Goal: Navigation & Orientation: Find specific page/section

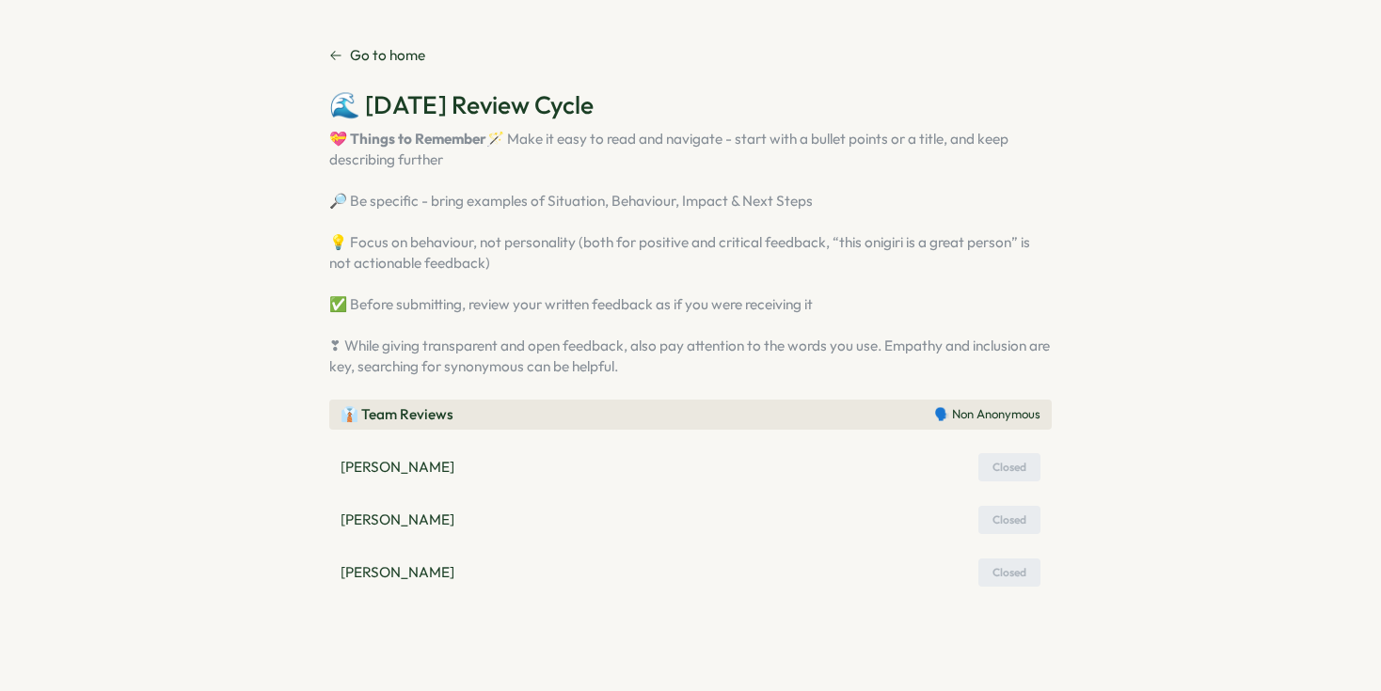
click at [398, 530] on p "[PERSON_NAME]" at bounding box center [397, 520] width 114 height 21
click at [395, 54] on p "Go to home" at bounding box center [387, 55] width 75 height 21
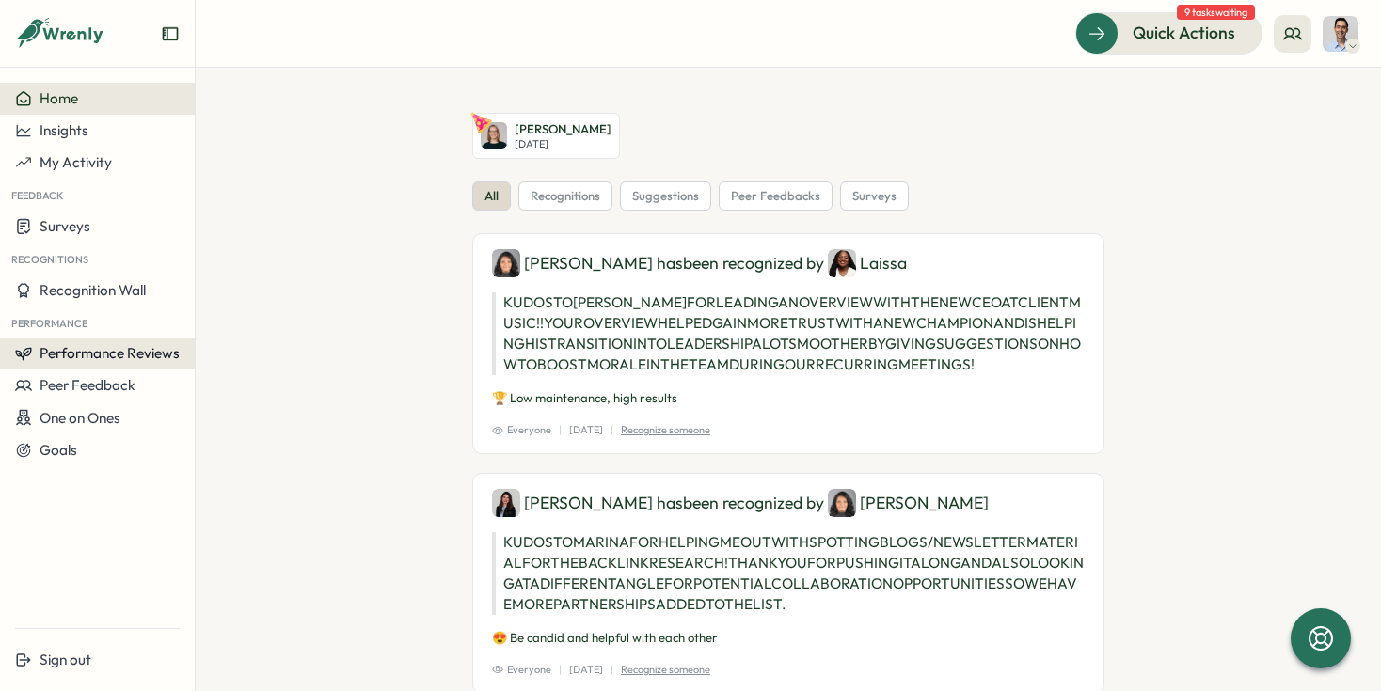
click at [101, 356] on span "Performance Reviews" at bounding box center [110, 353] width 140 height 18
click at [206, 333] on div "Reviews" at bounding box center [225, 335] width 53 height 21
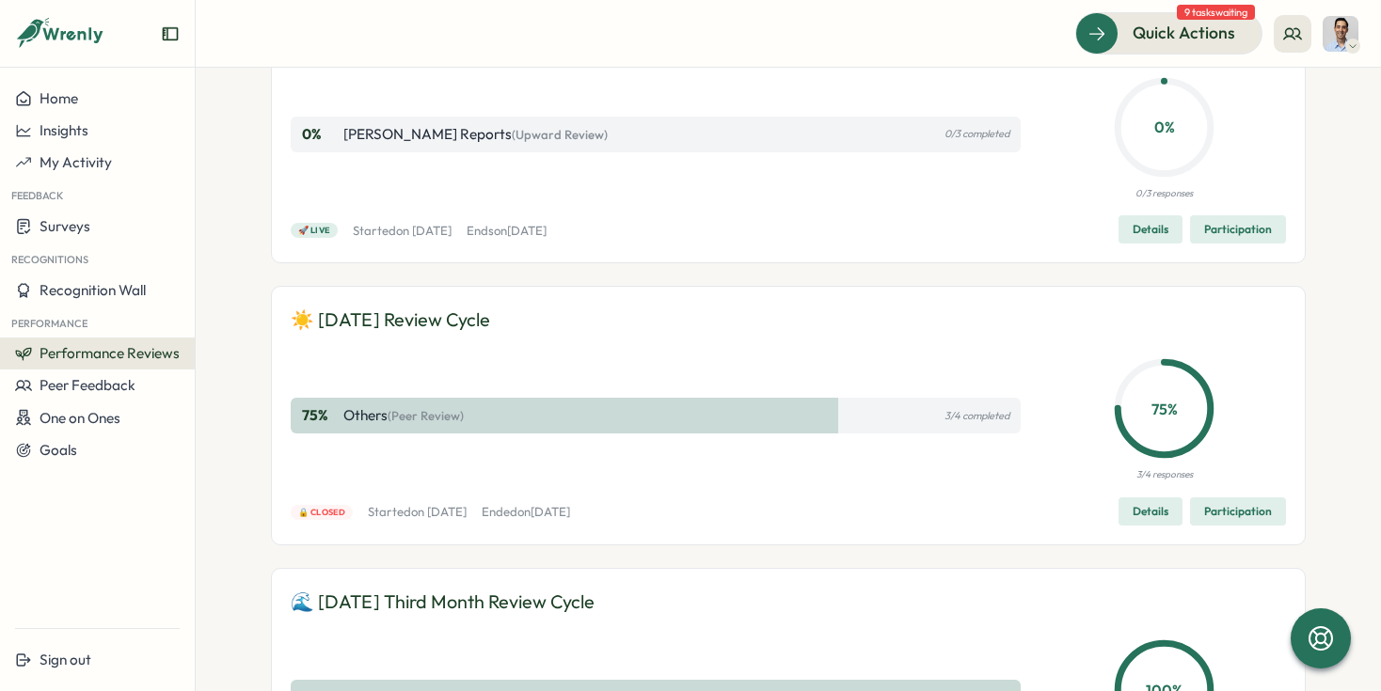
scroll to position [184, 0]
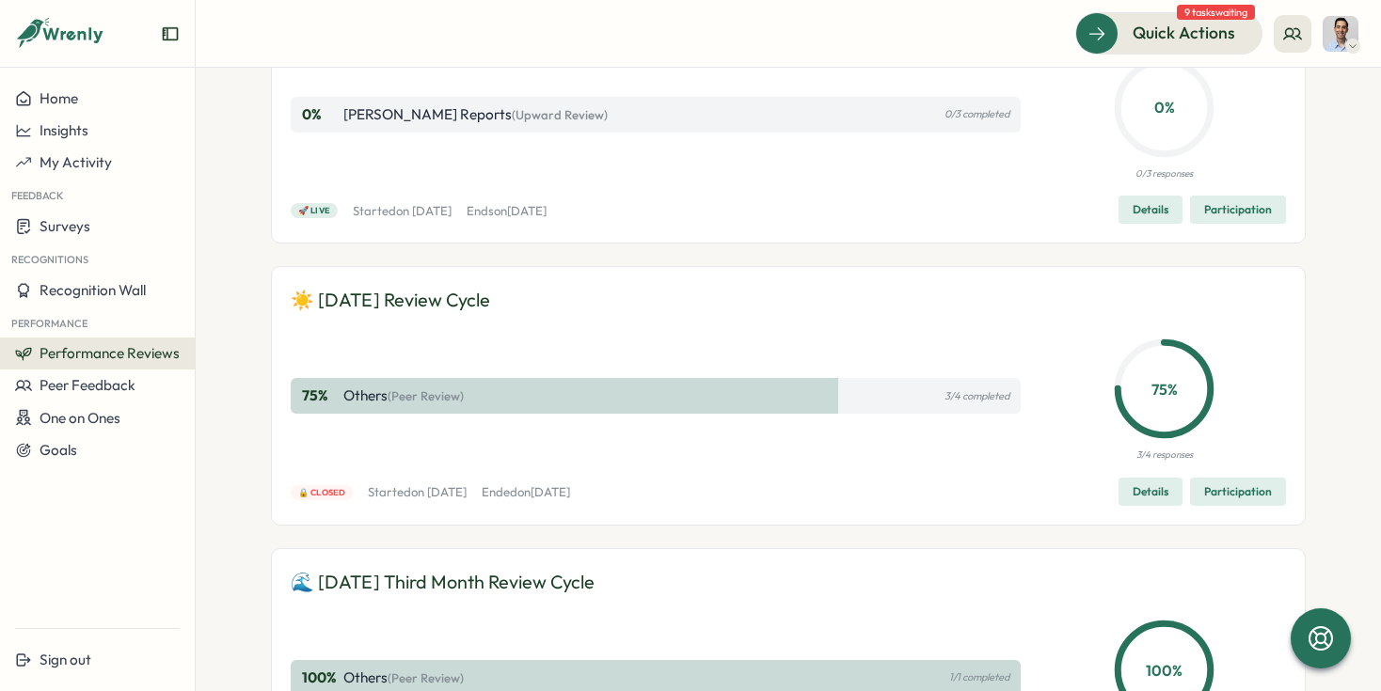
click at [1205, 491] on span "Participation" at bounding box center [1238, 492] width 68 height 26
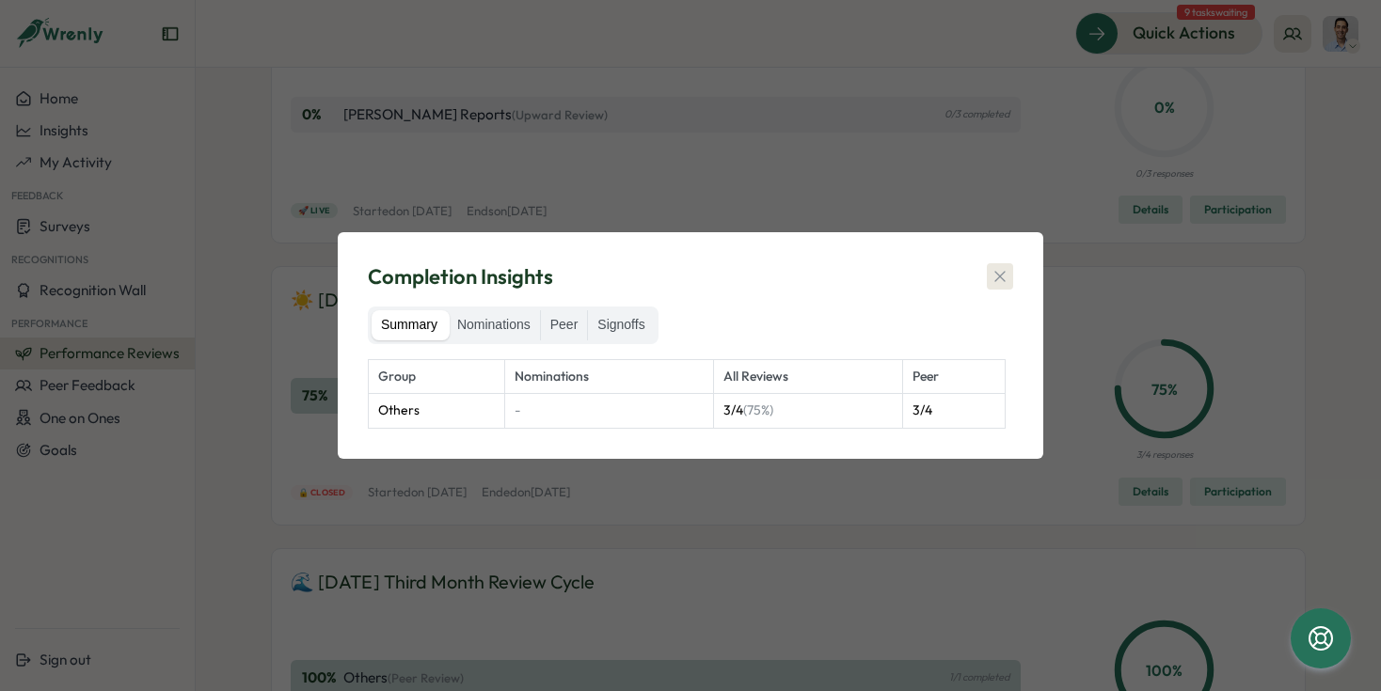
click at [1000, 275] on icon "button" at bounding box center [999, 276] width 19 height 19
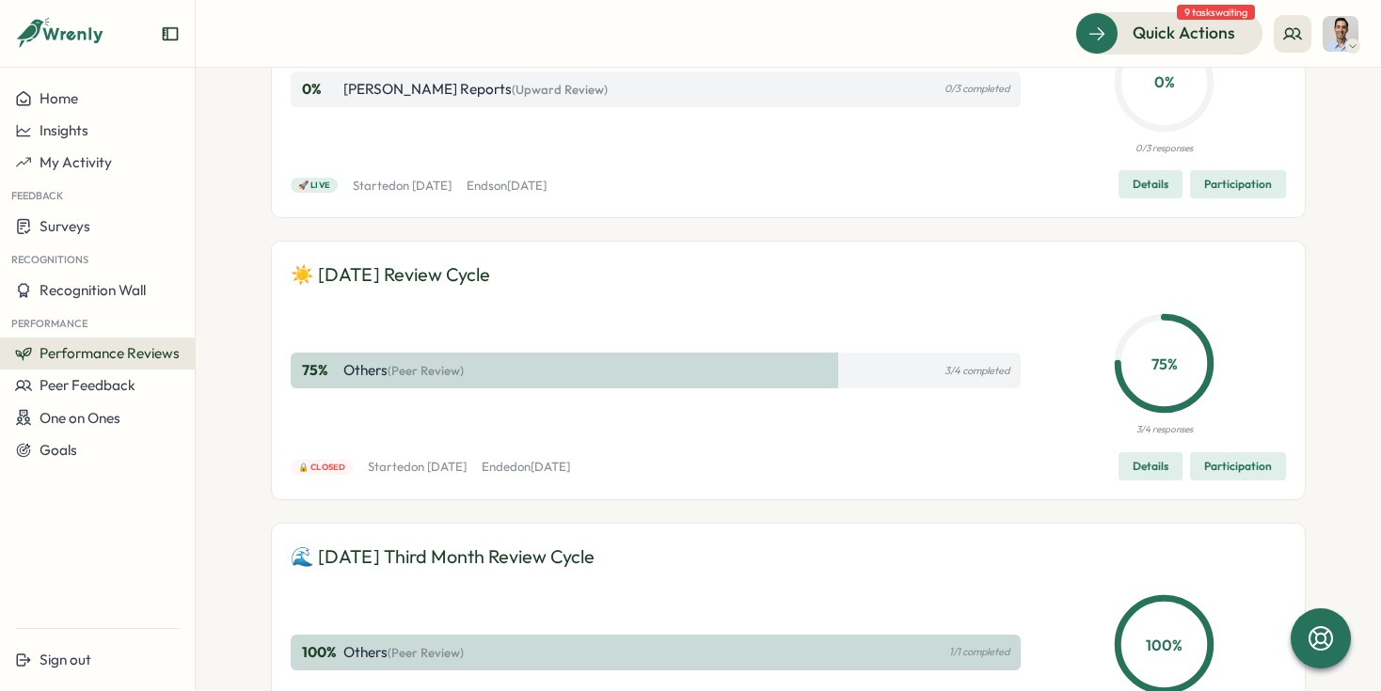
scroll to position [188, 0]
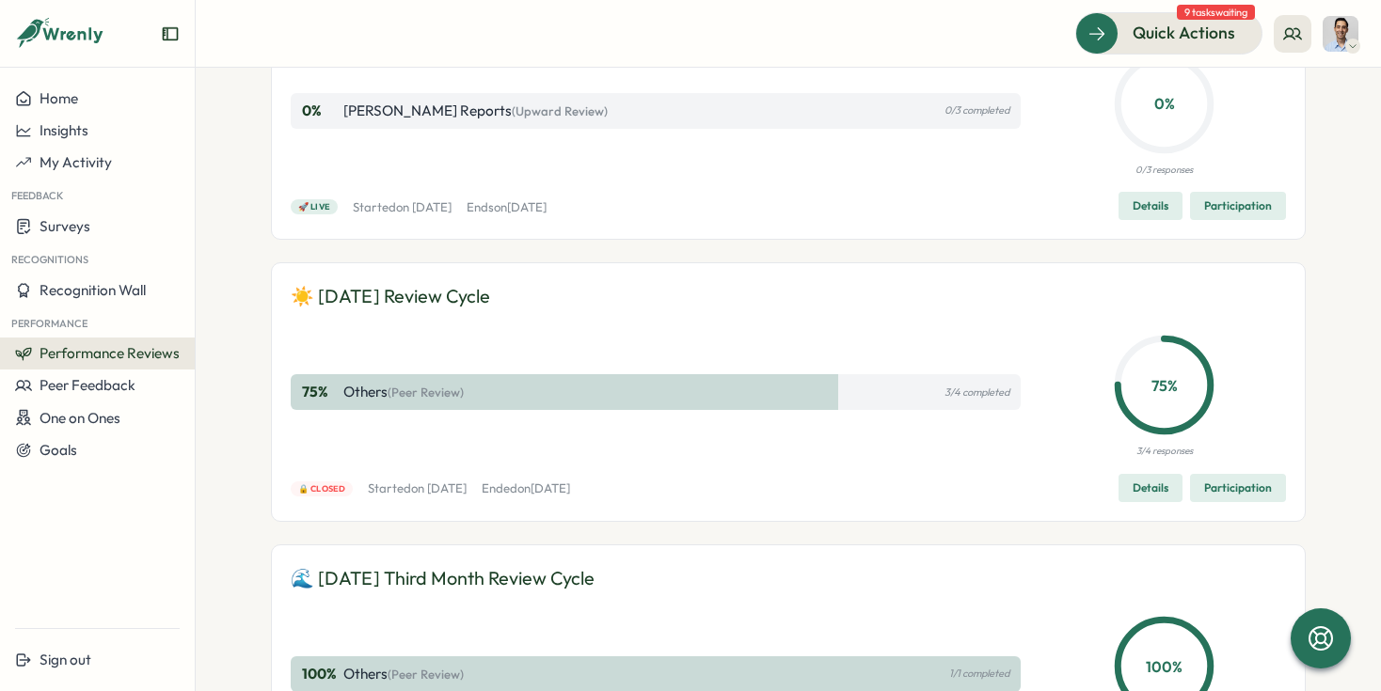
click at [848, 353] on div "75 % Others (Peer Review) 3/4 completed" at bounding box center [656, 392] width 730 height 133
click at [1171, 28] on span "Quick Actions" at bounding box center [1157, 33] width 103 height 24
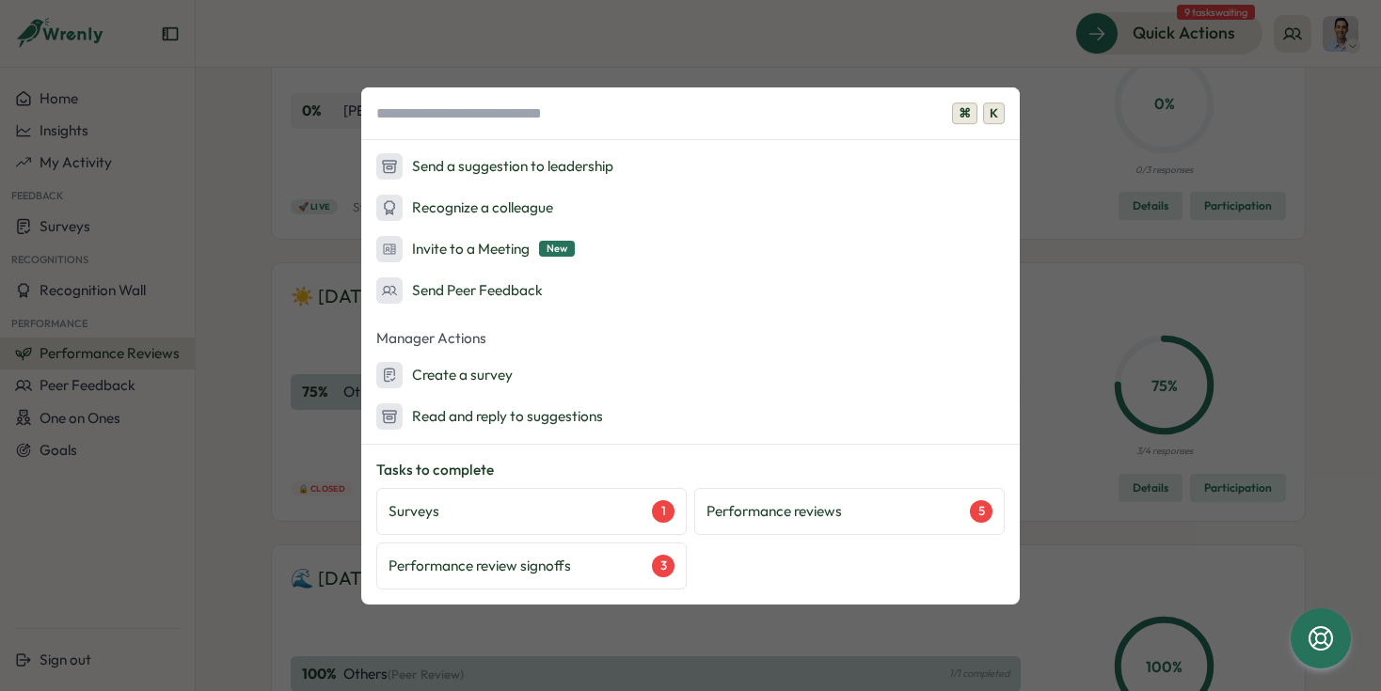
scroll to position [81, 0]
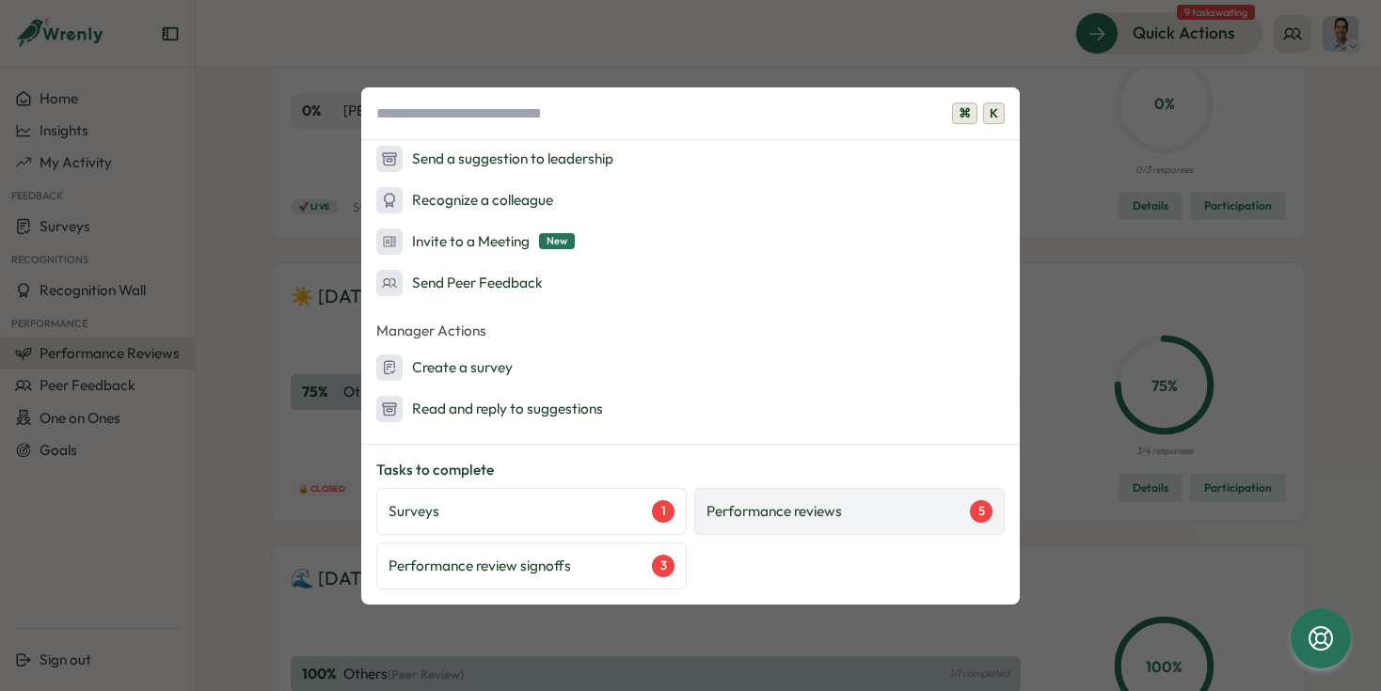
click at [799, 515] on p "Performance reviews" at bounding box center [773, 511] width 135 height 21
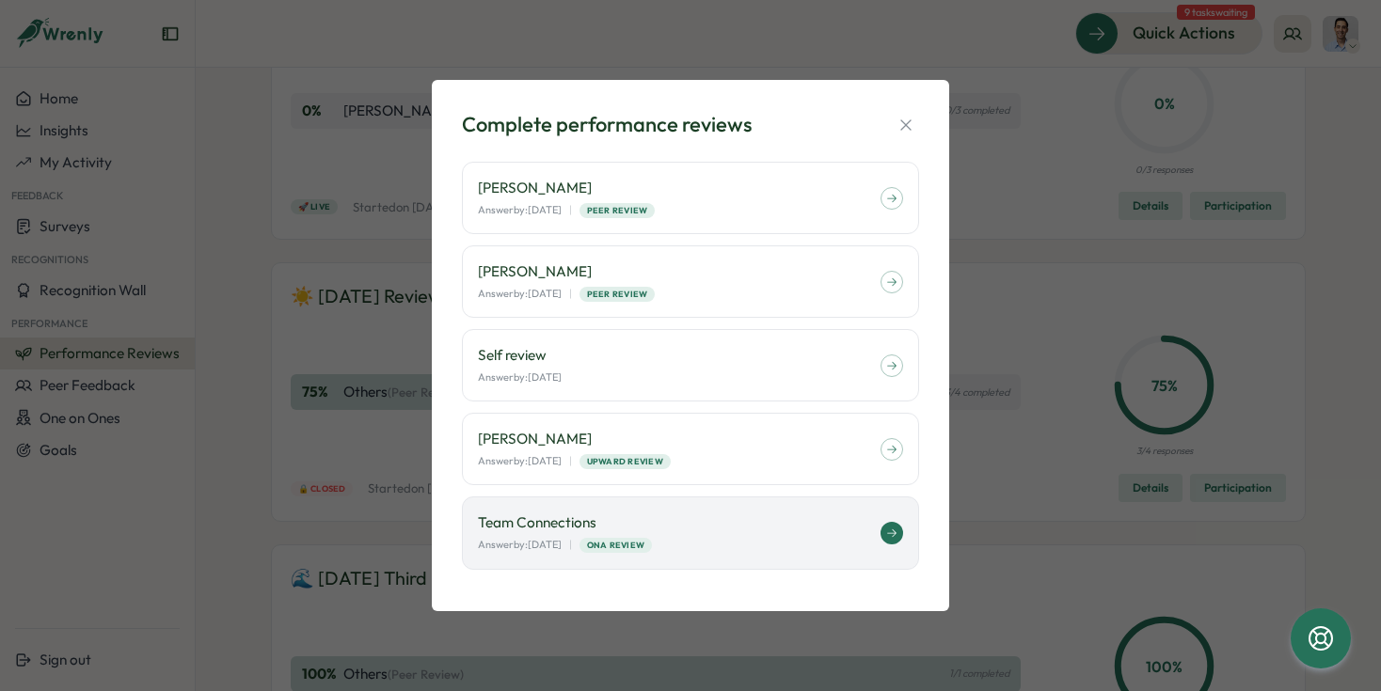
click at [760, 561] on div "Team Connections Answer by: [DATE] | ONA Review" at bounding box center [690, 533] width 457 height 72
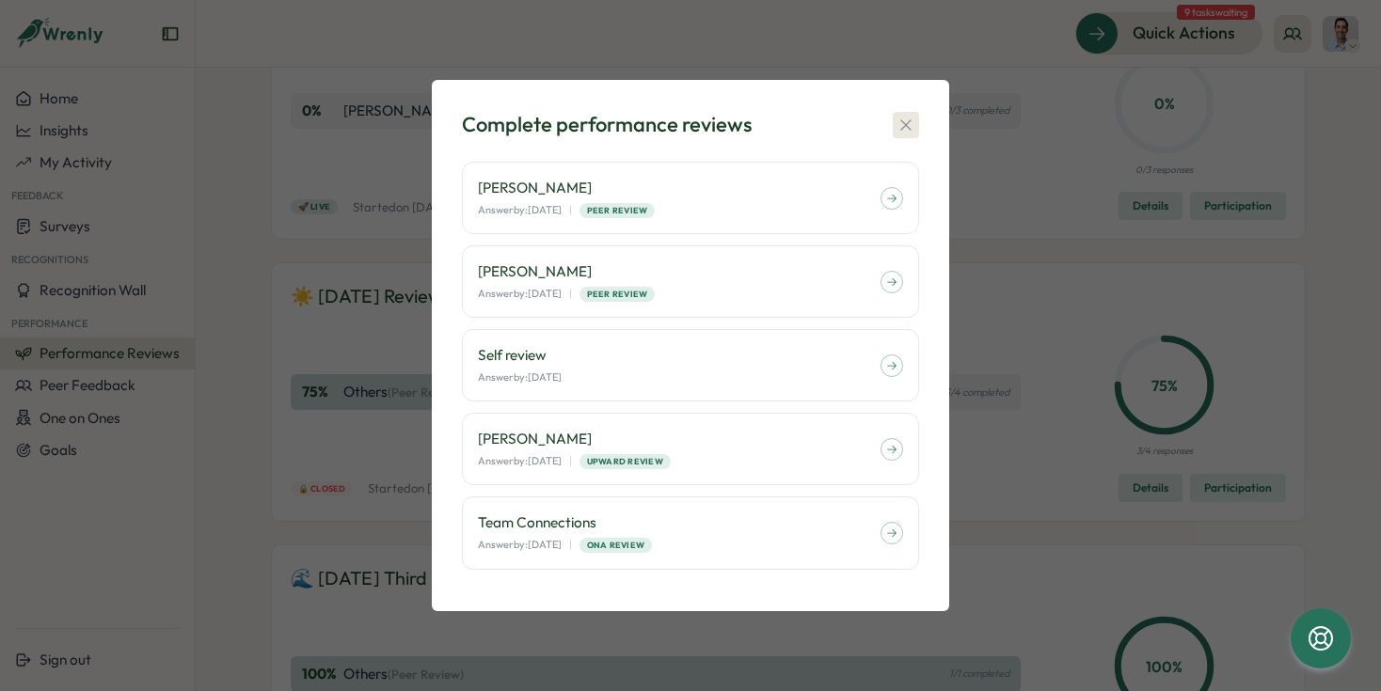
click at [907, 119] on icon "button" at bounding box center [905, 125] width 19 height 19
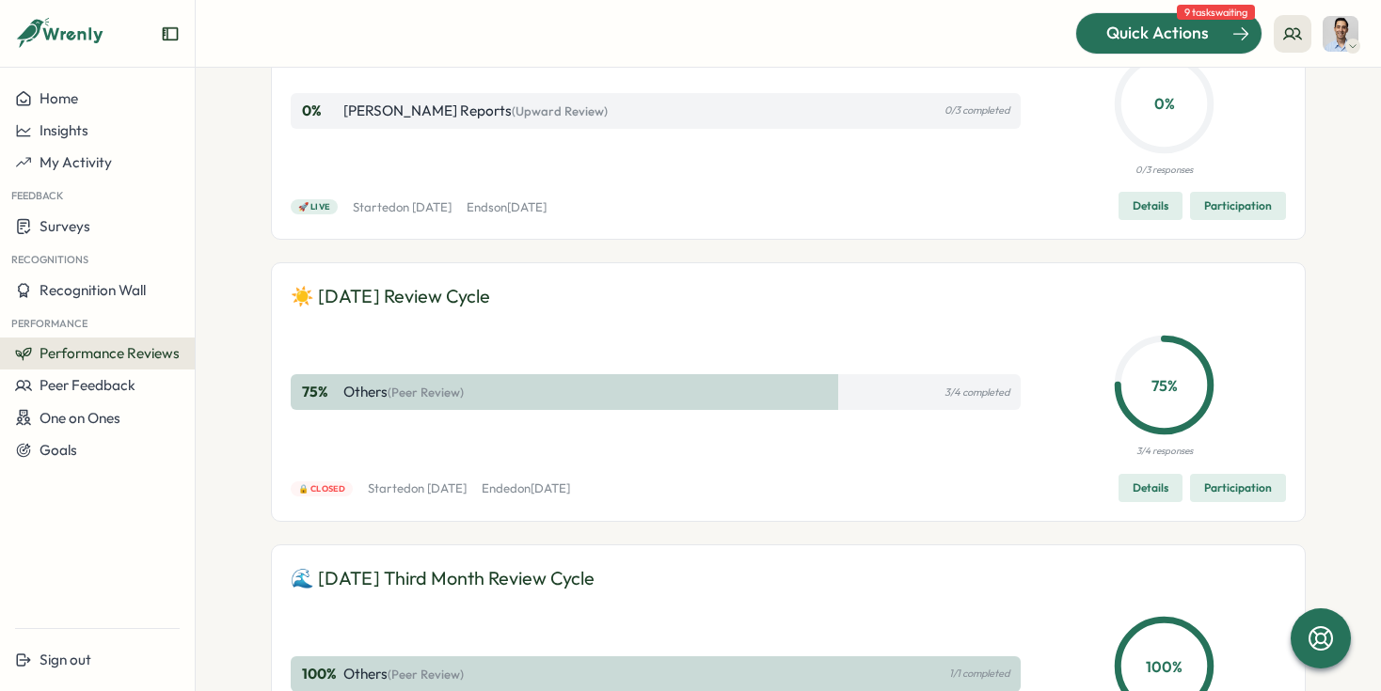
click at [1148, 48] on div at bounding box center [1168, 33] width 185 height 40
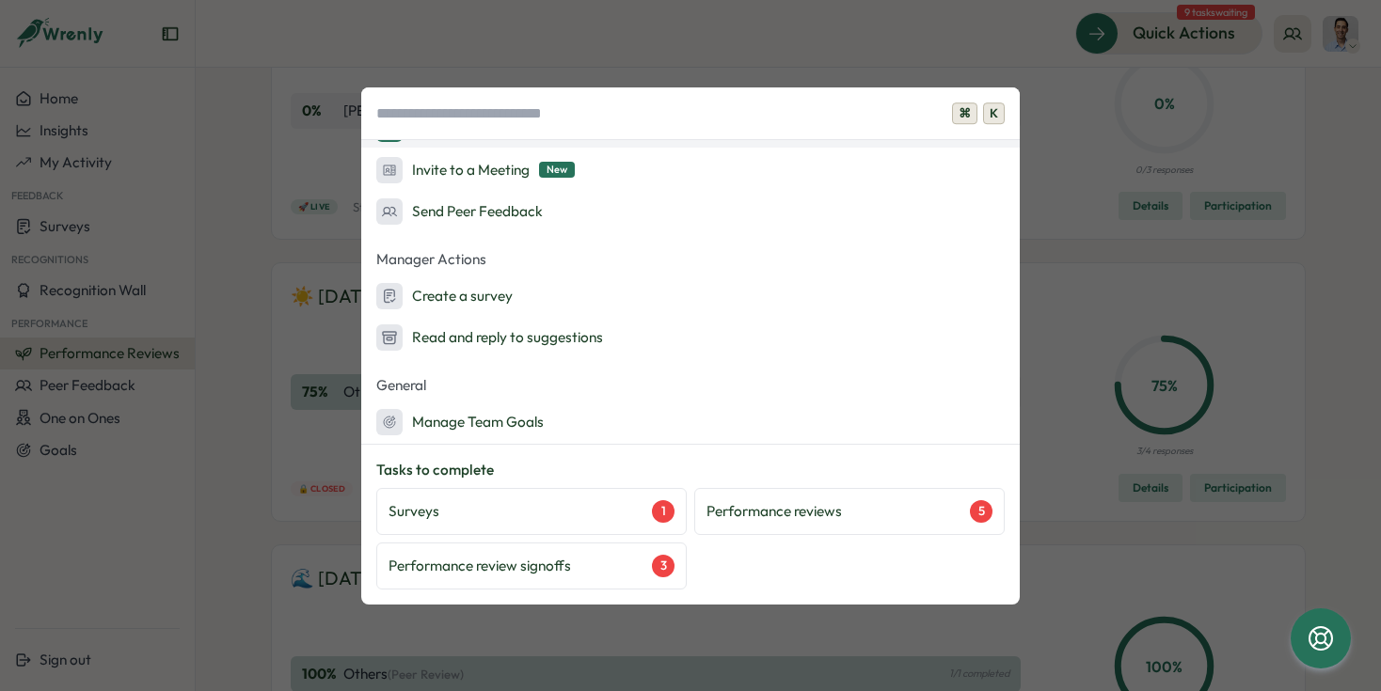
scroll to position [240, 0]
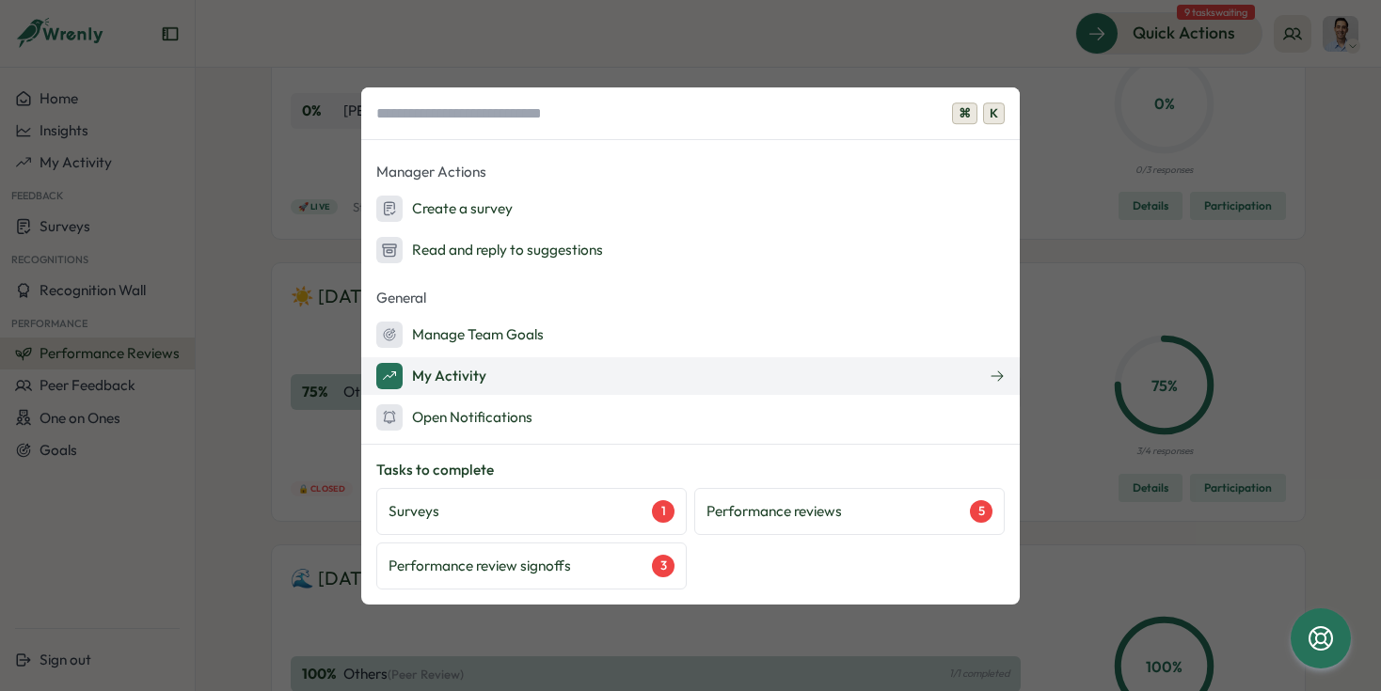
click at [688, 382] on button "My Activity" at bounding box center [690, 376] width 658 height 38
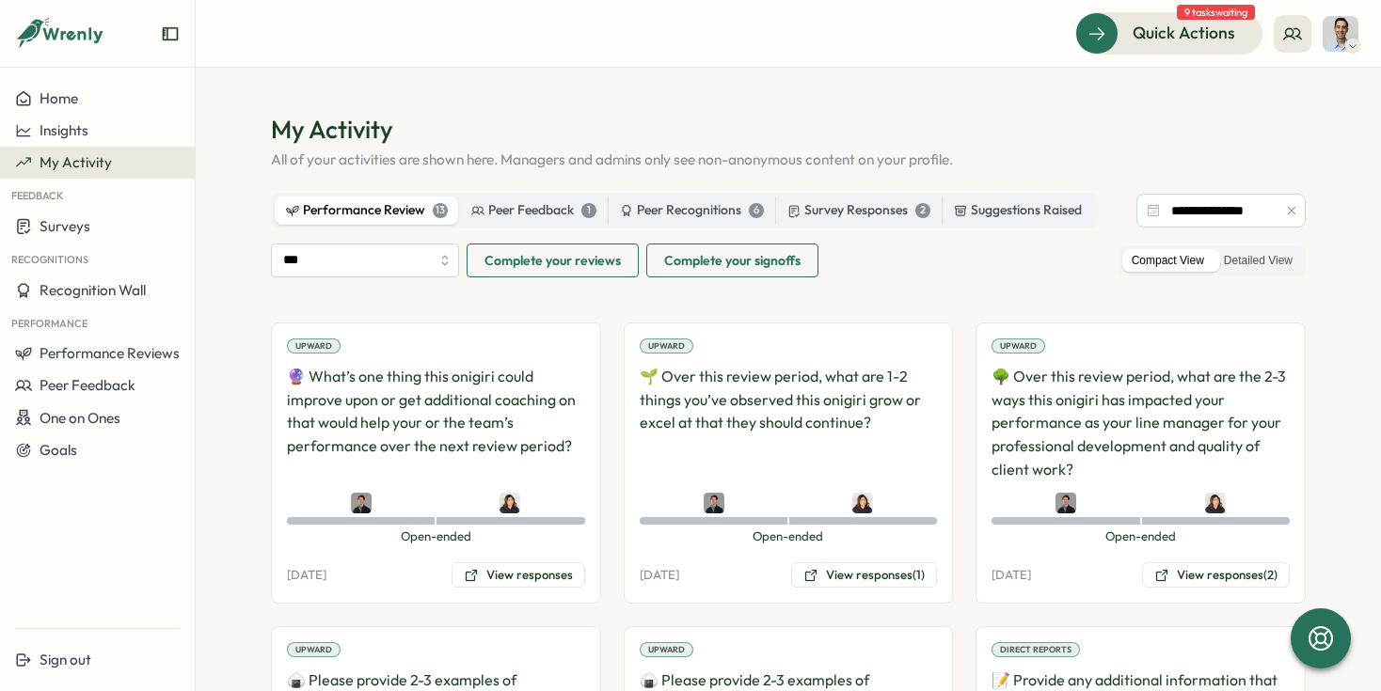
drag, startPoint x: 582, startPoint y: 261, endPoint x: 610, endPoint y: 289, distance: 39.2
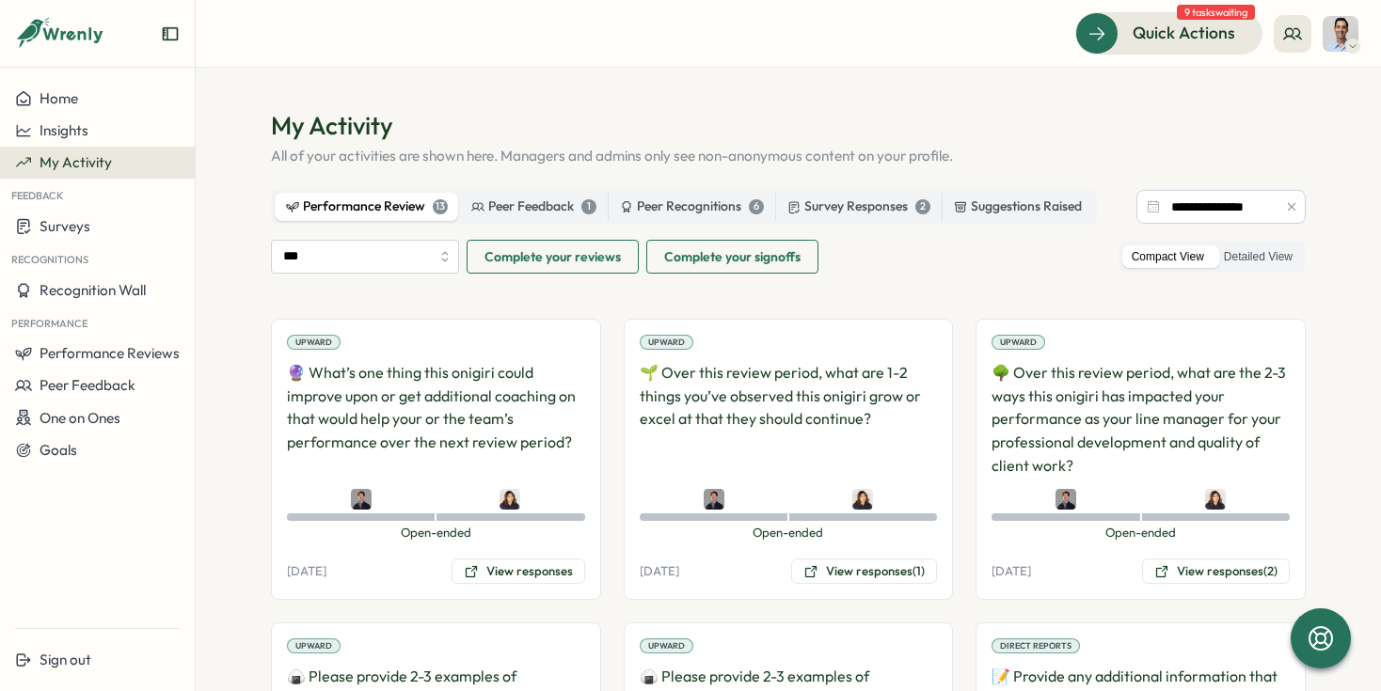
scroll to position [3, 0]
click at [561, 213] on div "Peer Feedback 1" at bounding box center [533, 208] width 125 height 21
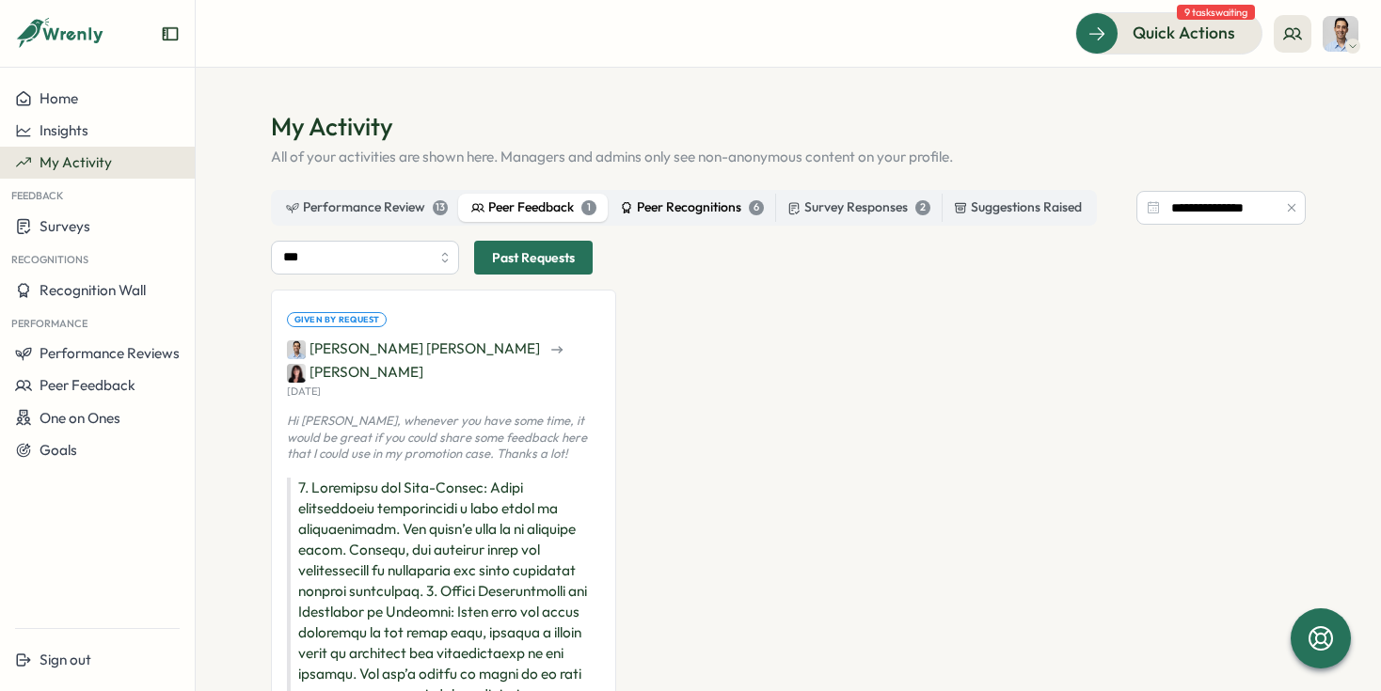
click at [703, 216] on div "Peer Recognitions 6" at bounding box center [692, 208] width 144 height 21
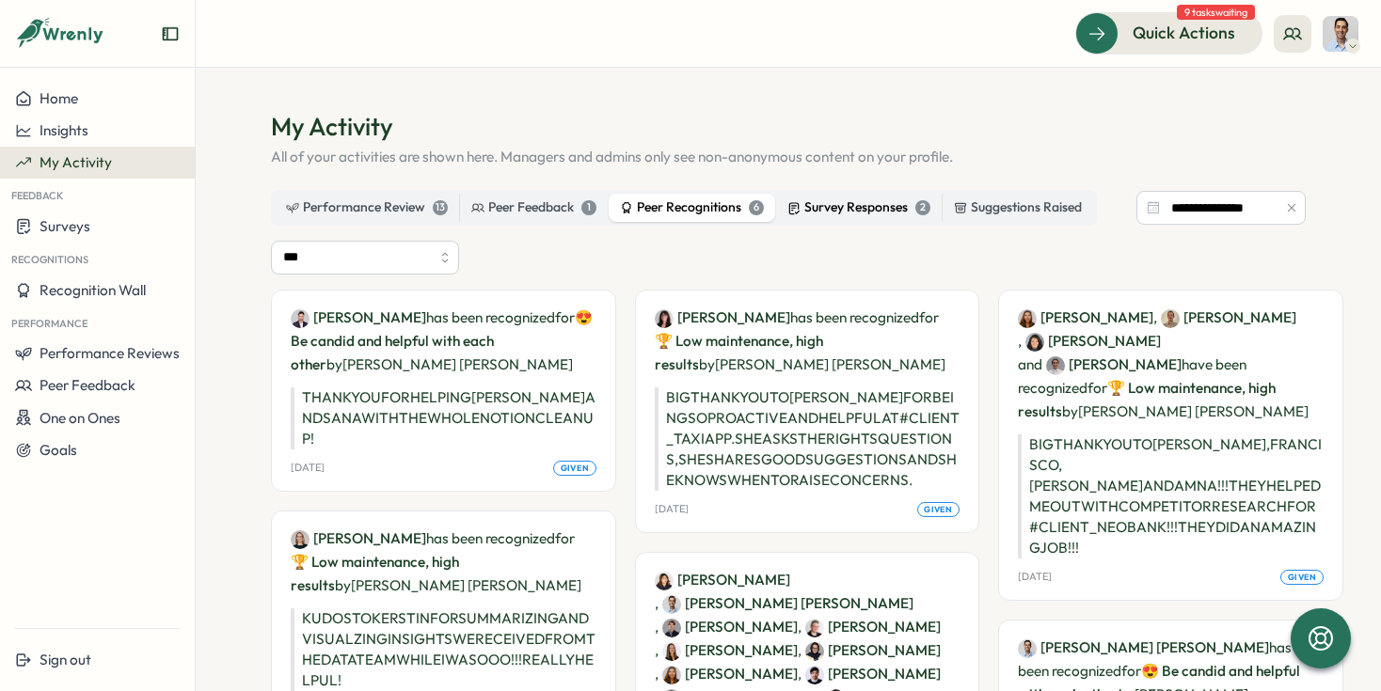
click at [826, 216] on div "Survey Responses 2" at bounding box center [858, 208] width 143 height 21
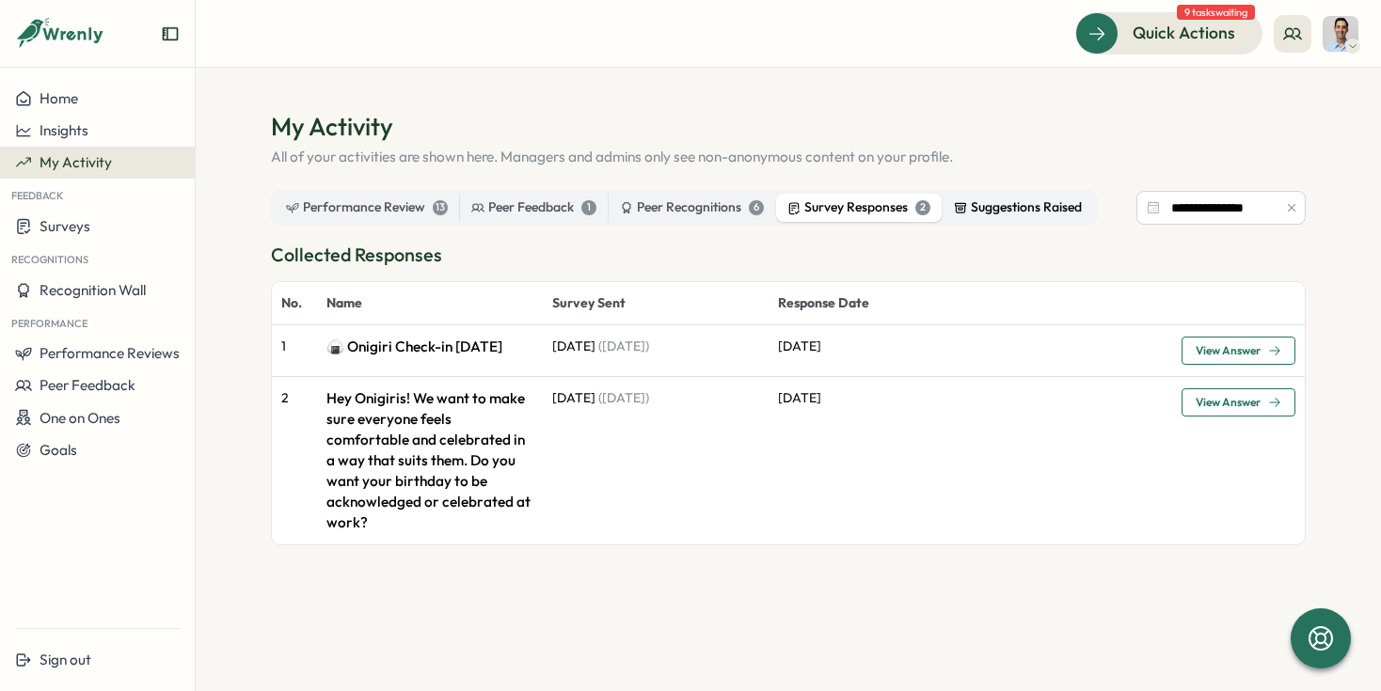
click at [977, 206] on div "Suggestions Raised" at bounding box center [1018, 208] width 128 height 21
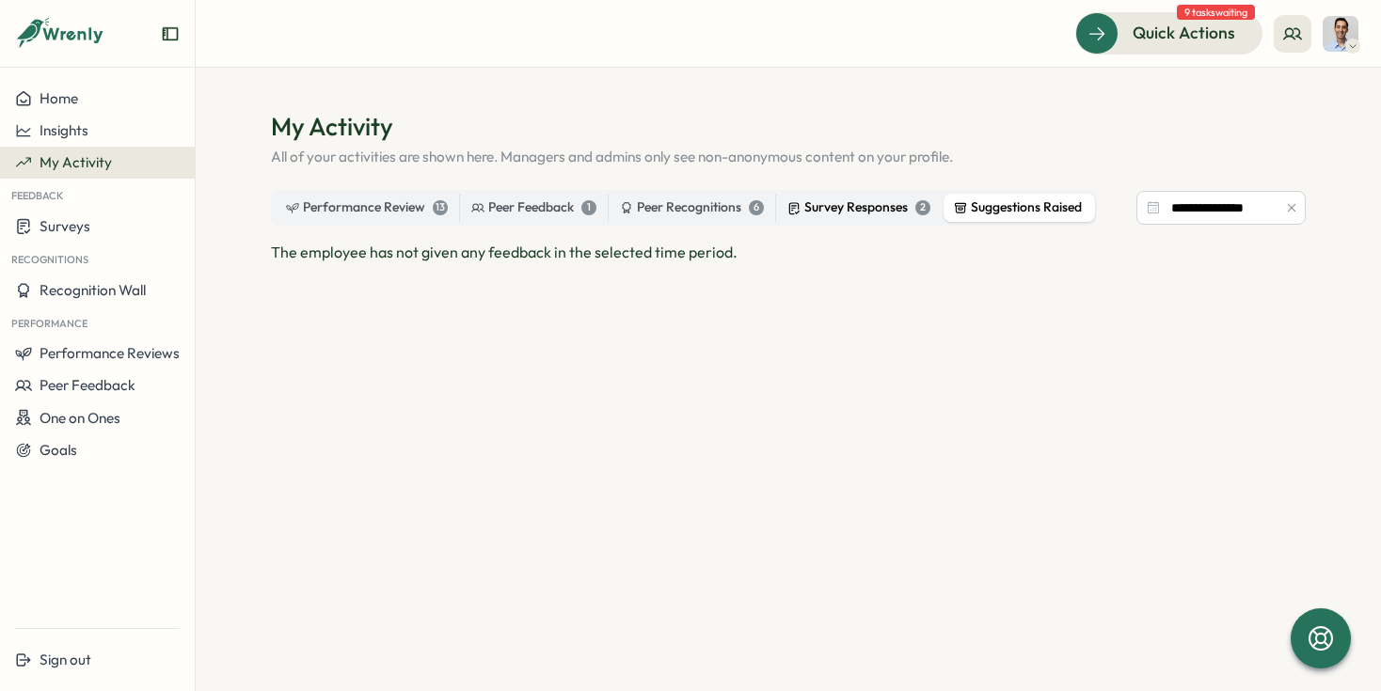
click at [879, 220] on label "Survey Responses 2" at bounding box center [859, 208] width 166 height 28
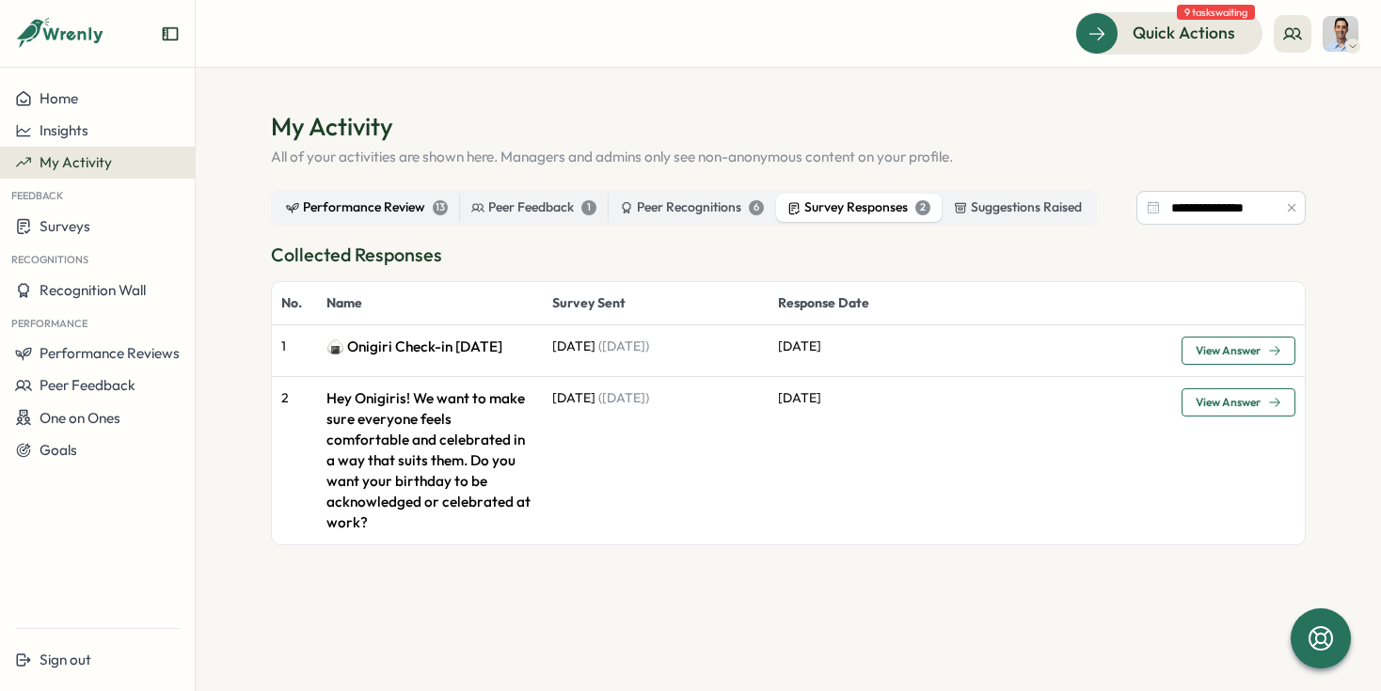
click at [401, 213] on div "Performance Review 13" at bounding box center [367, 208] width 162 height 21
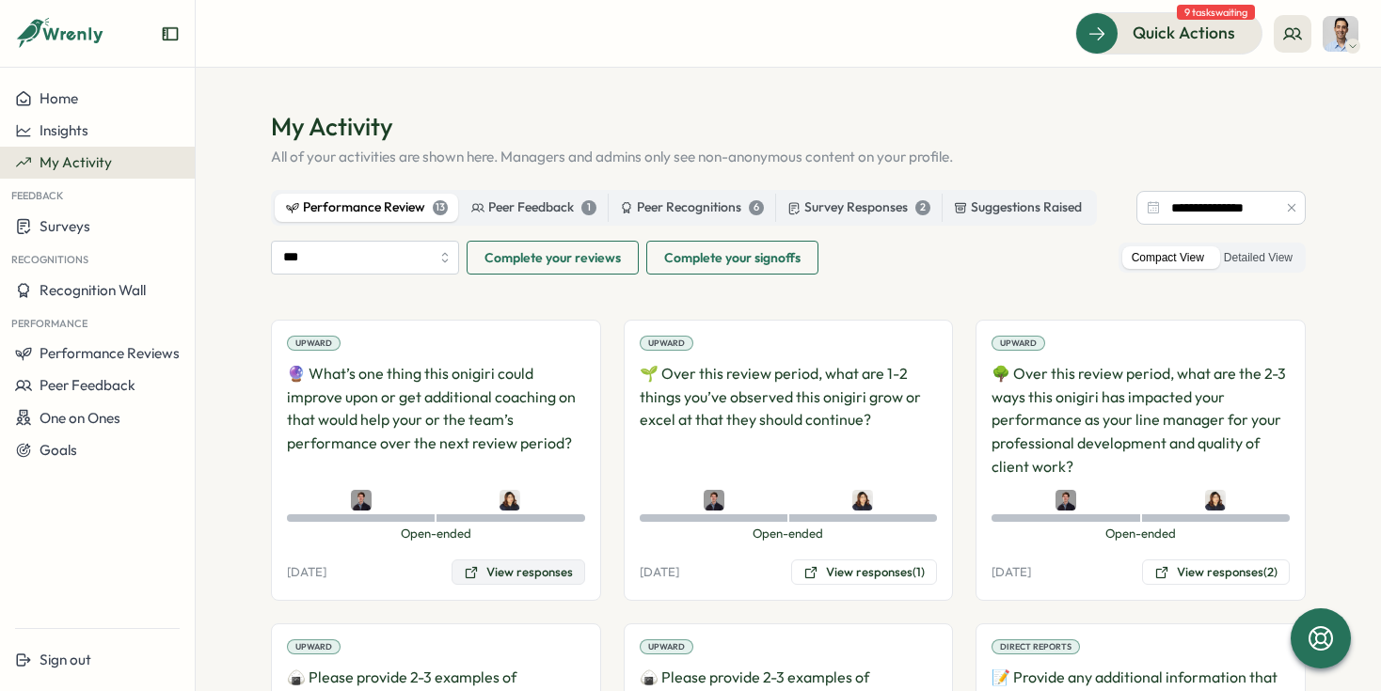
click at [518, 578] on button "View responses" at bounding box center [518, 573] width 134 height 26
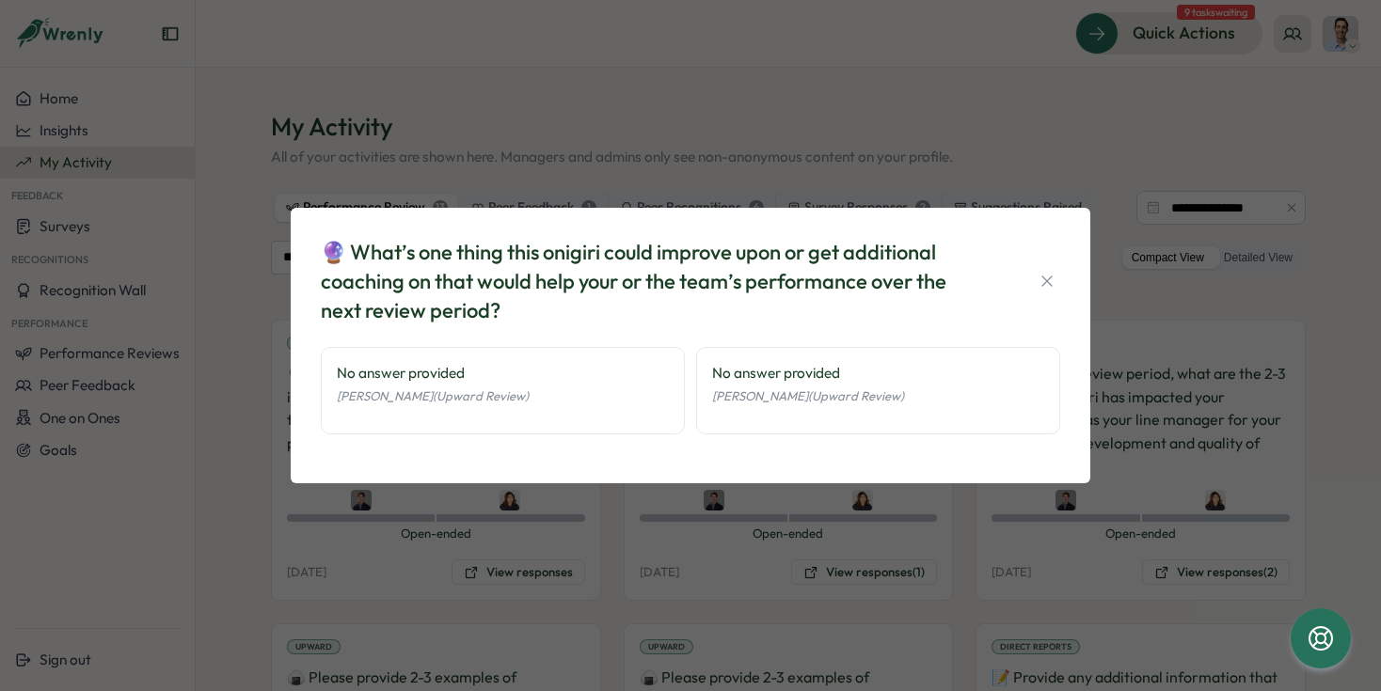
click at [512, 395] on span "[PERSON_NAME] (Upward Review)" at bounding box center [433, 395] width 192 height 15
click at [1035, 280] on button "button" at bounding box center [1047, 281] width 26 height 26
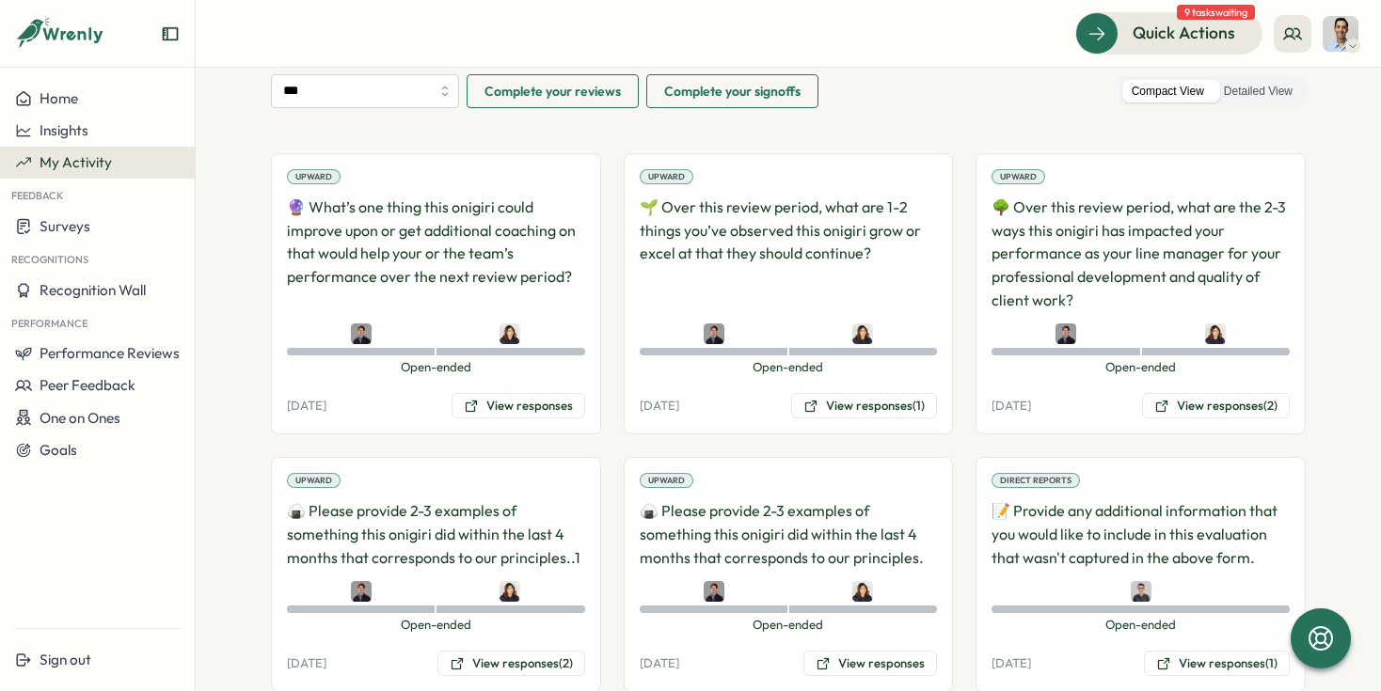
scroll to position [0, 0]
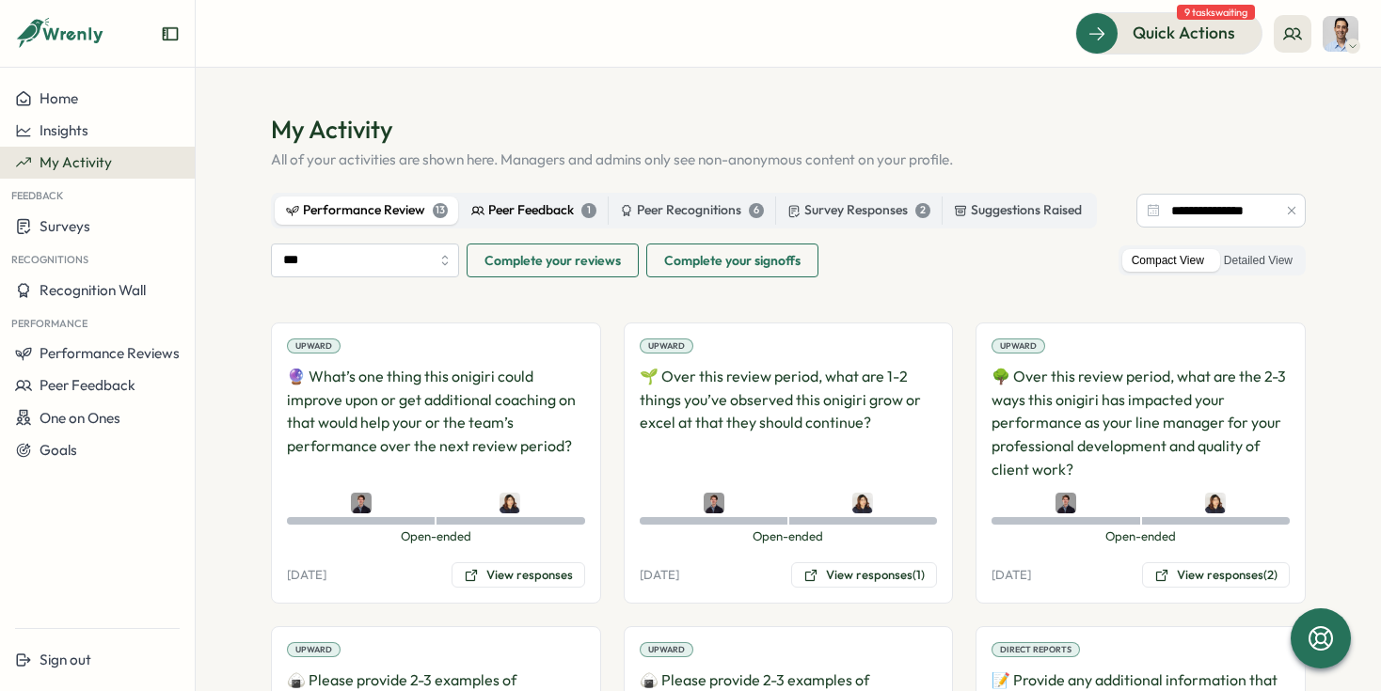
click at [530, 219] on div "Peer Feedback 1" at bounding box center [533, 210] width 125 height 21
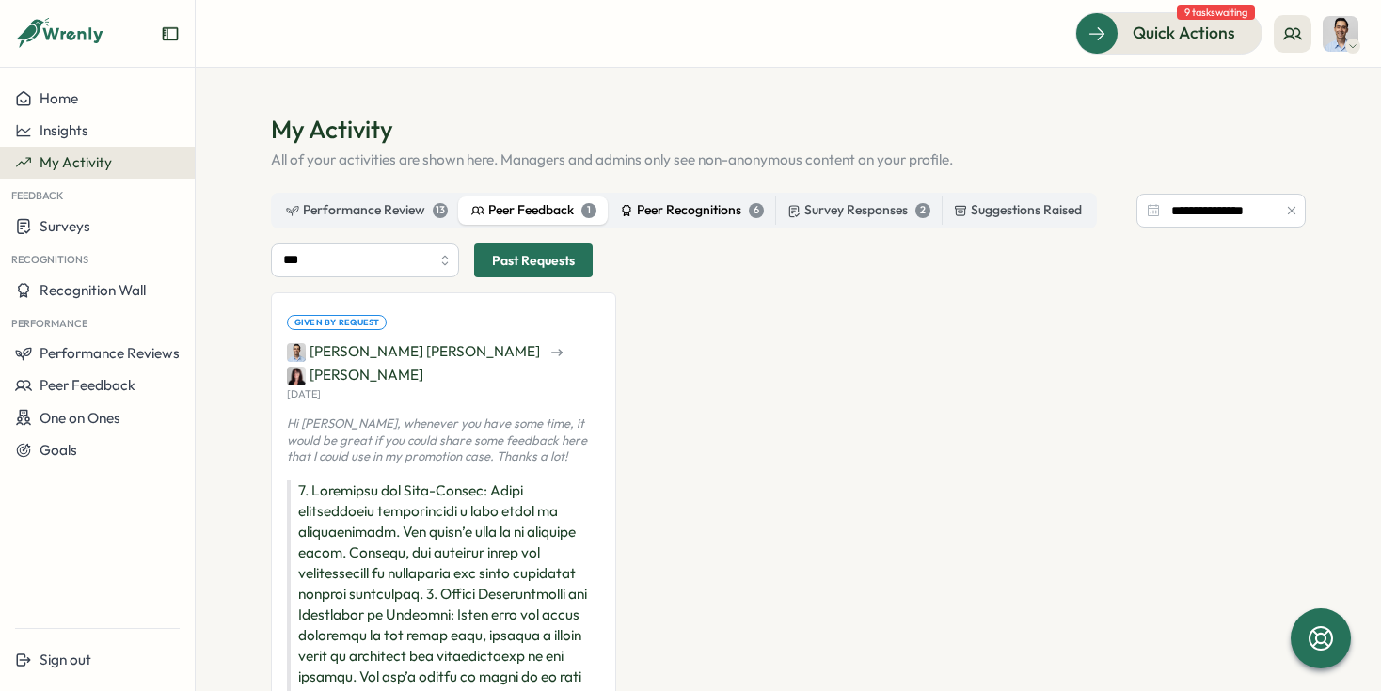
click at [646, 223] on label "Peer Recognitions 6" at bounding box center [692, 211] width 166 height 28
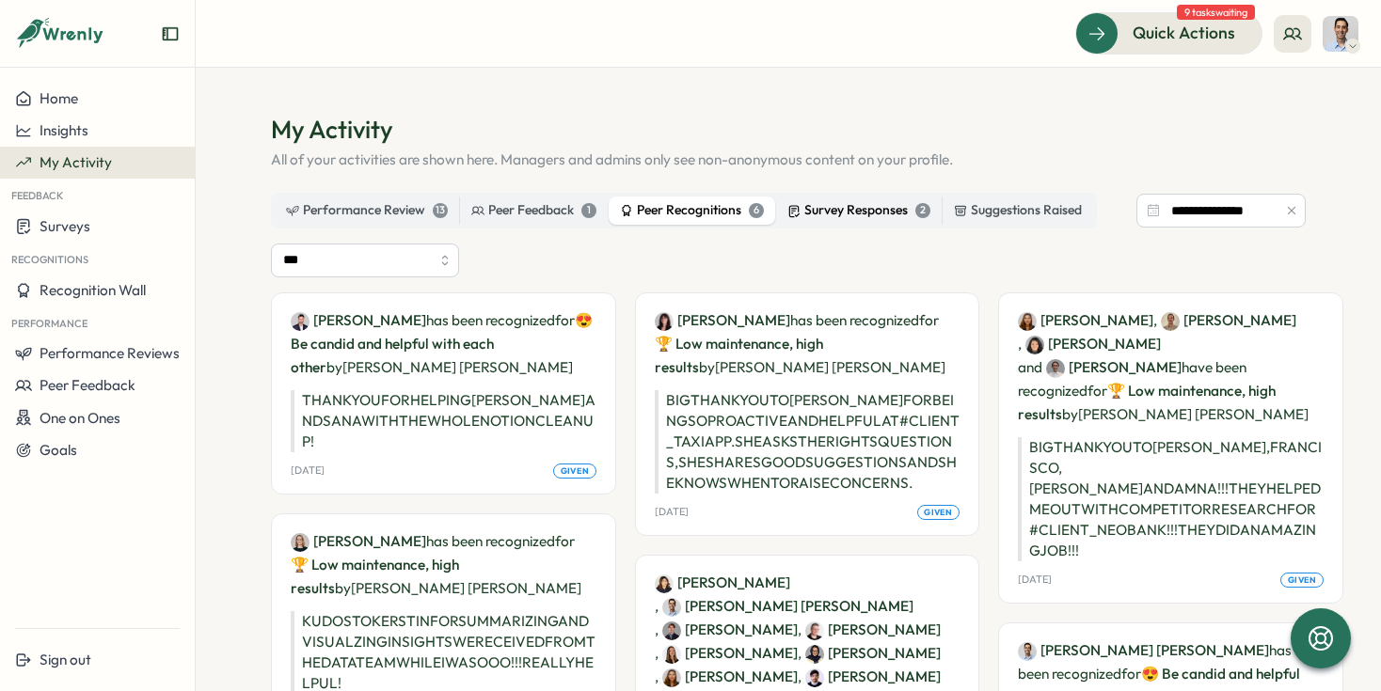
click at [828, 205] on div "Survey Responses 2" at bounding box center [858, 210] width 143 height 21
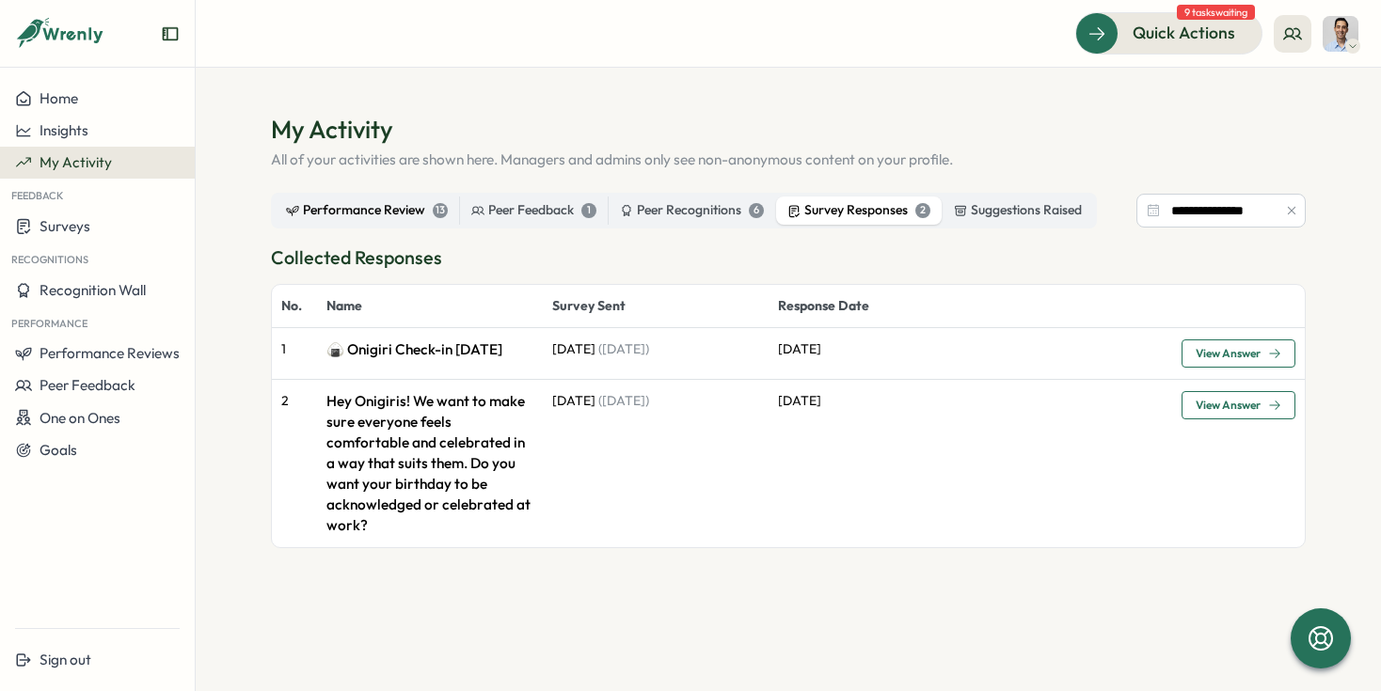
click at [382, 198] on label "Performance Review 13" at bounding box center [367, 211] width 184 height 28
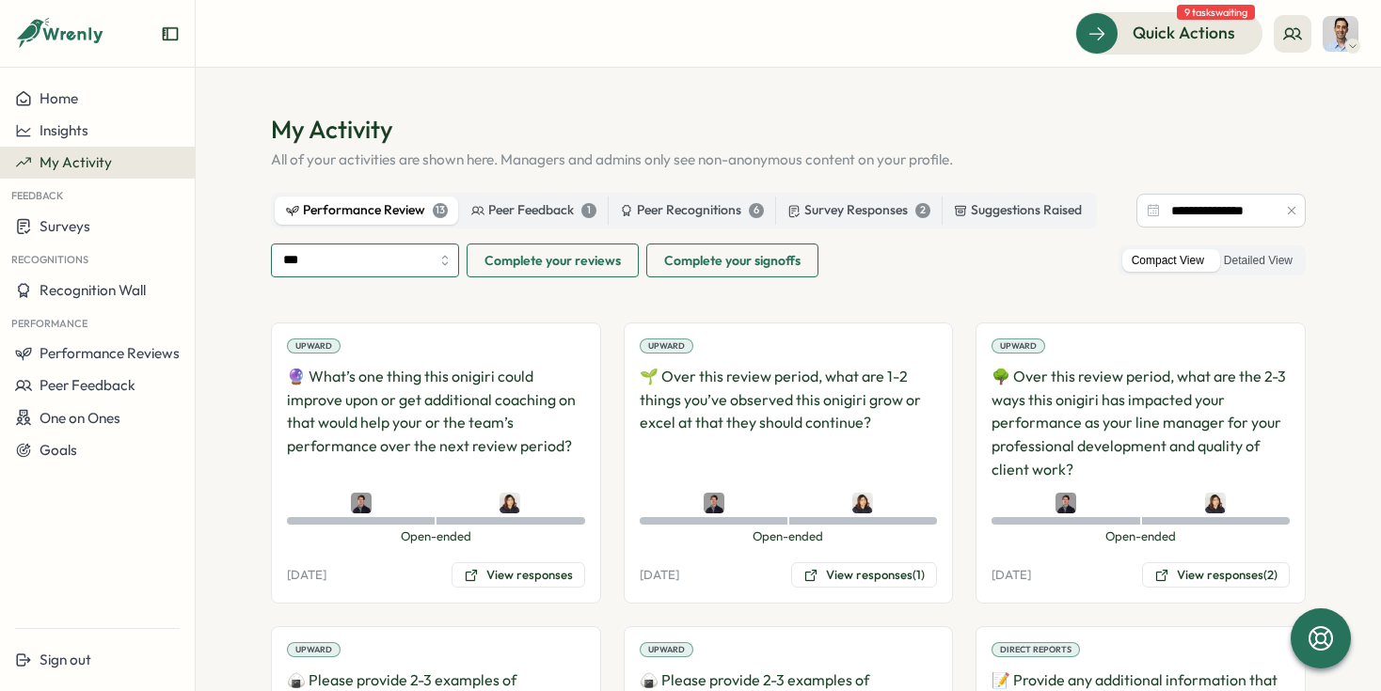
click at [389, 251] on input "***" at bounding box center [365, 261] width 188 height 34
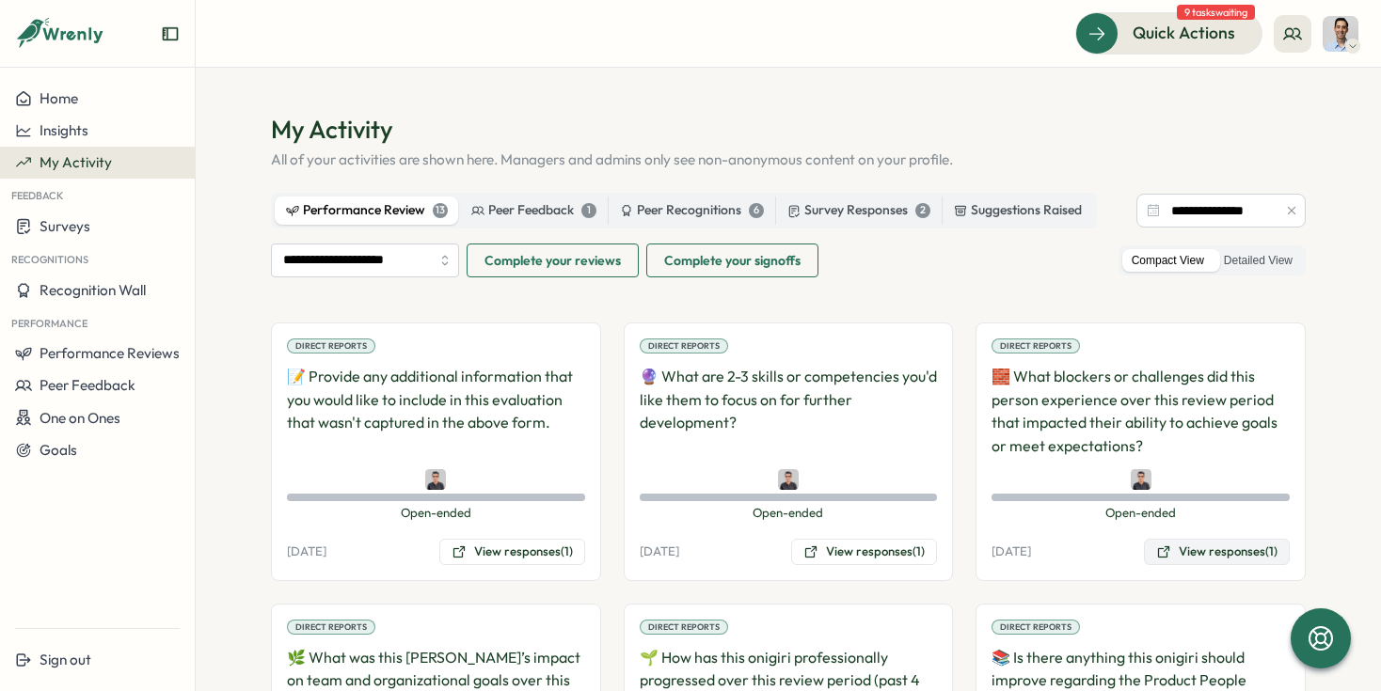
click at [1169, 547] on button "View responses (1)" at bounding box center [1217, 552] width 146 height 26
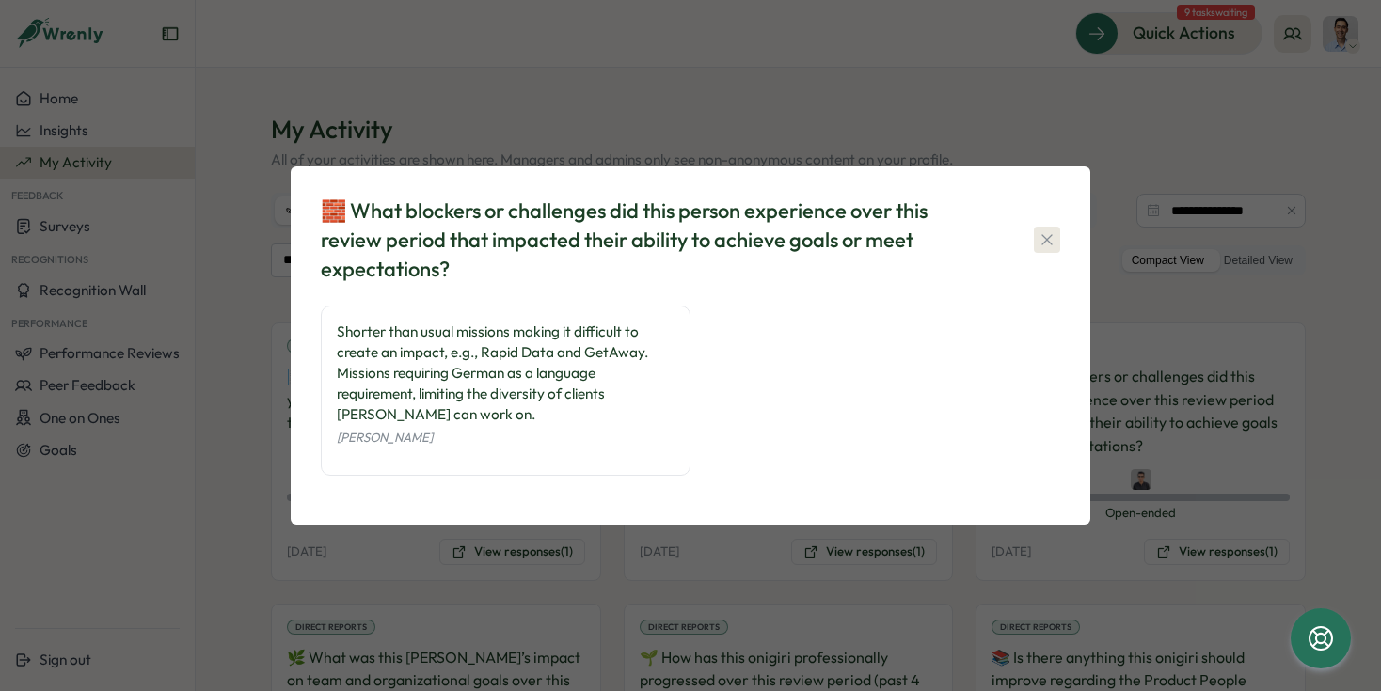
click at [1052, 240] on icon "button" at bounding box center [1046, 239] width 19 height 19
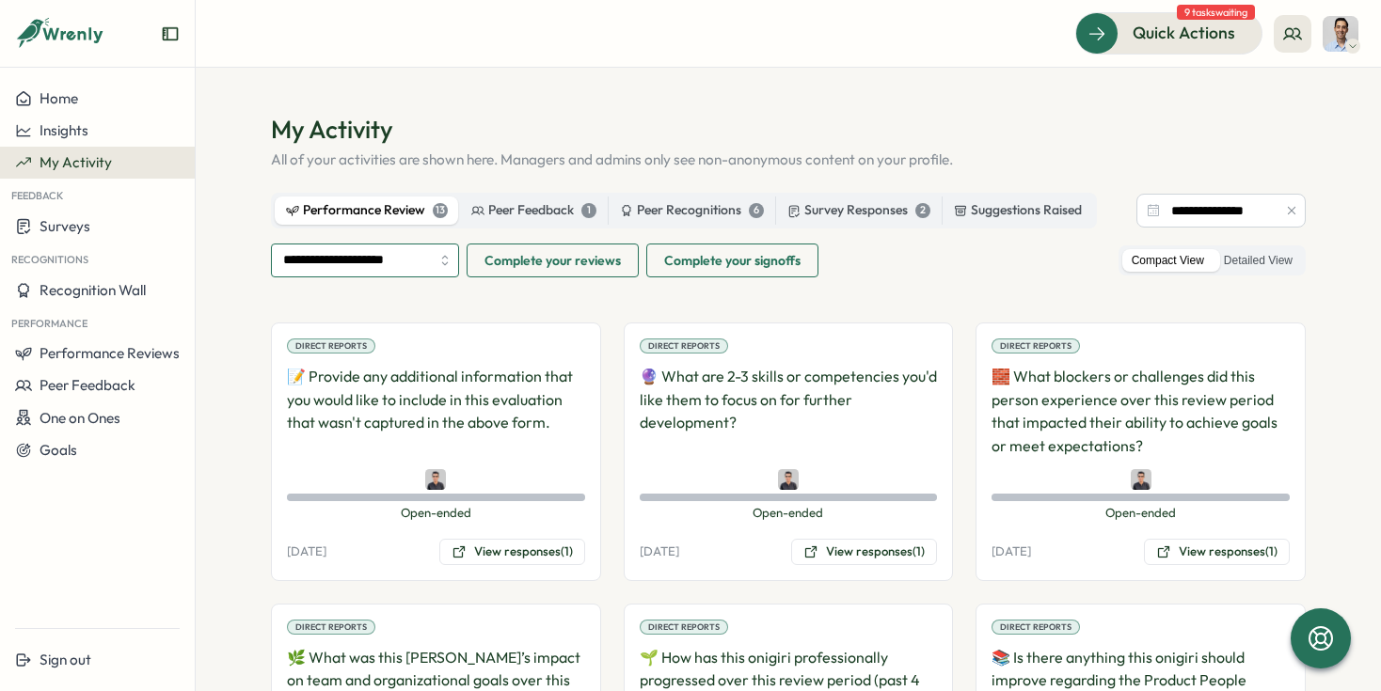
click at [383, 266] on input "**********" at bounding box center [365, 261] width 188 height 34
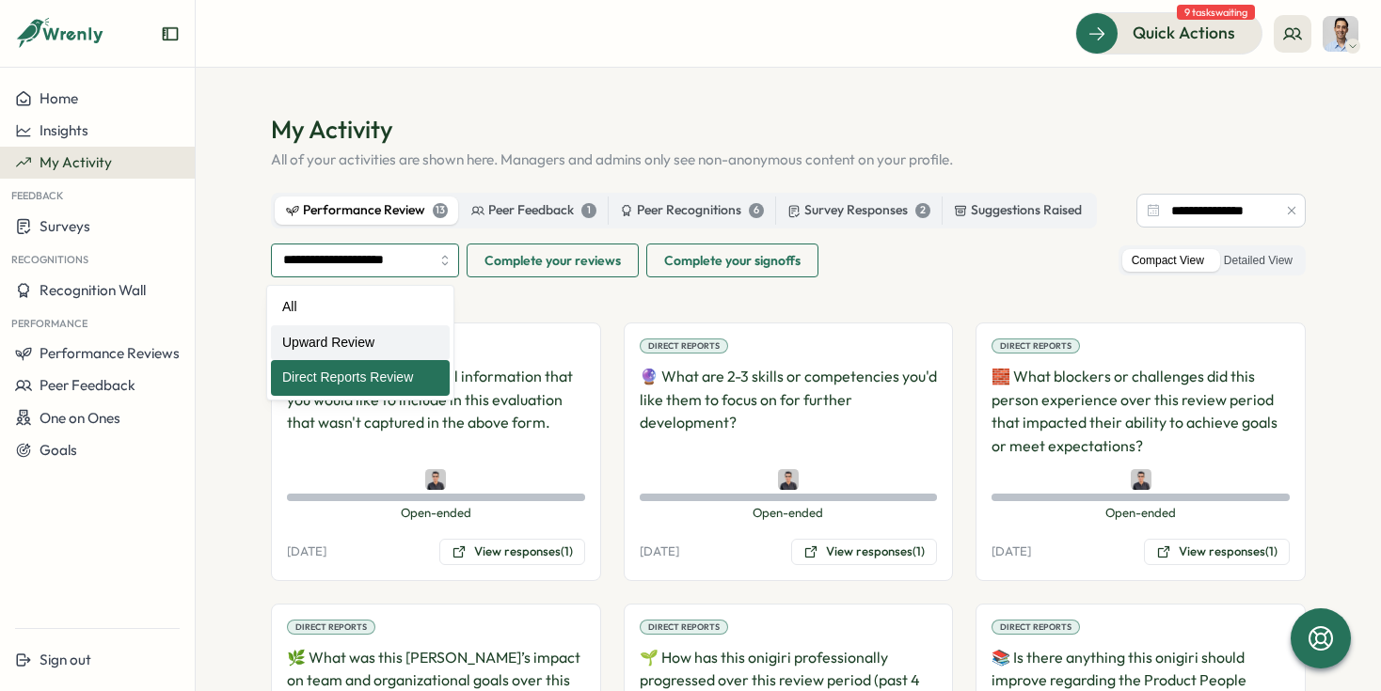
type input "**********"
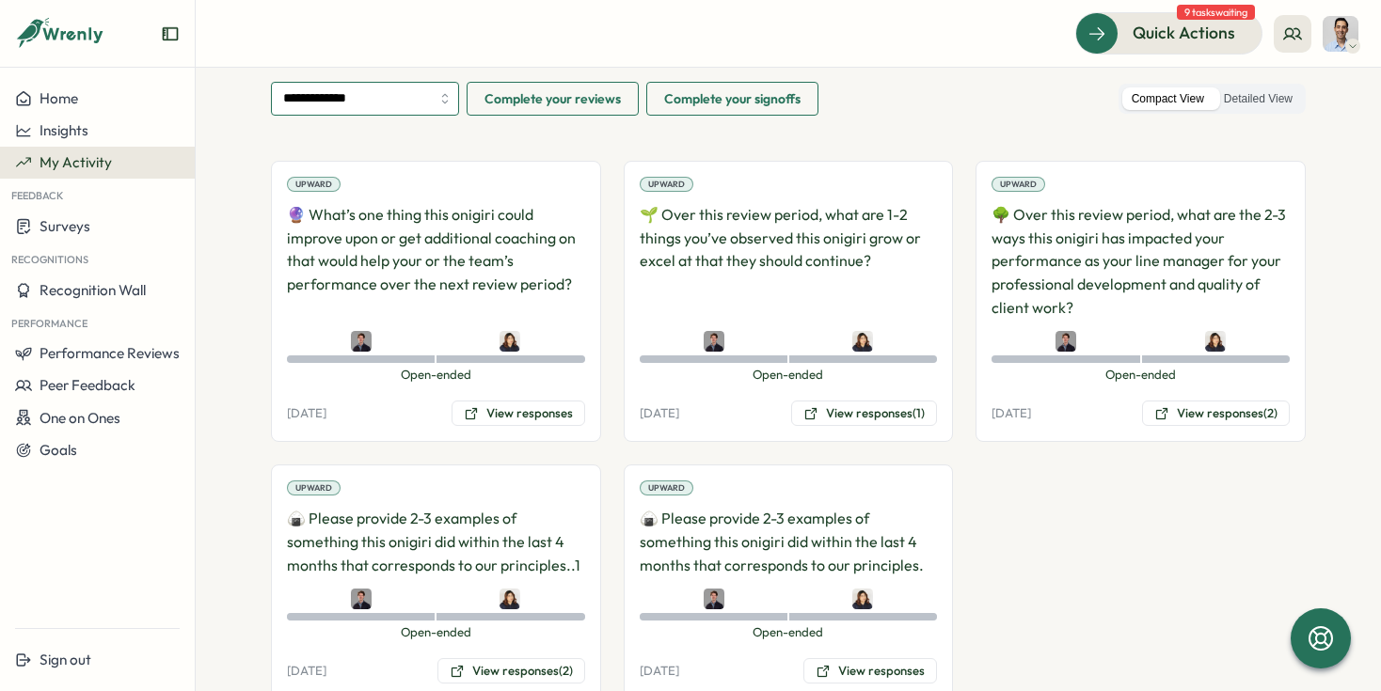
scroll to position [215, 0]
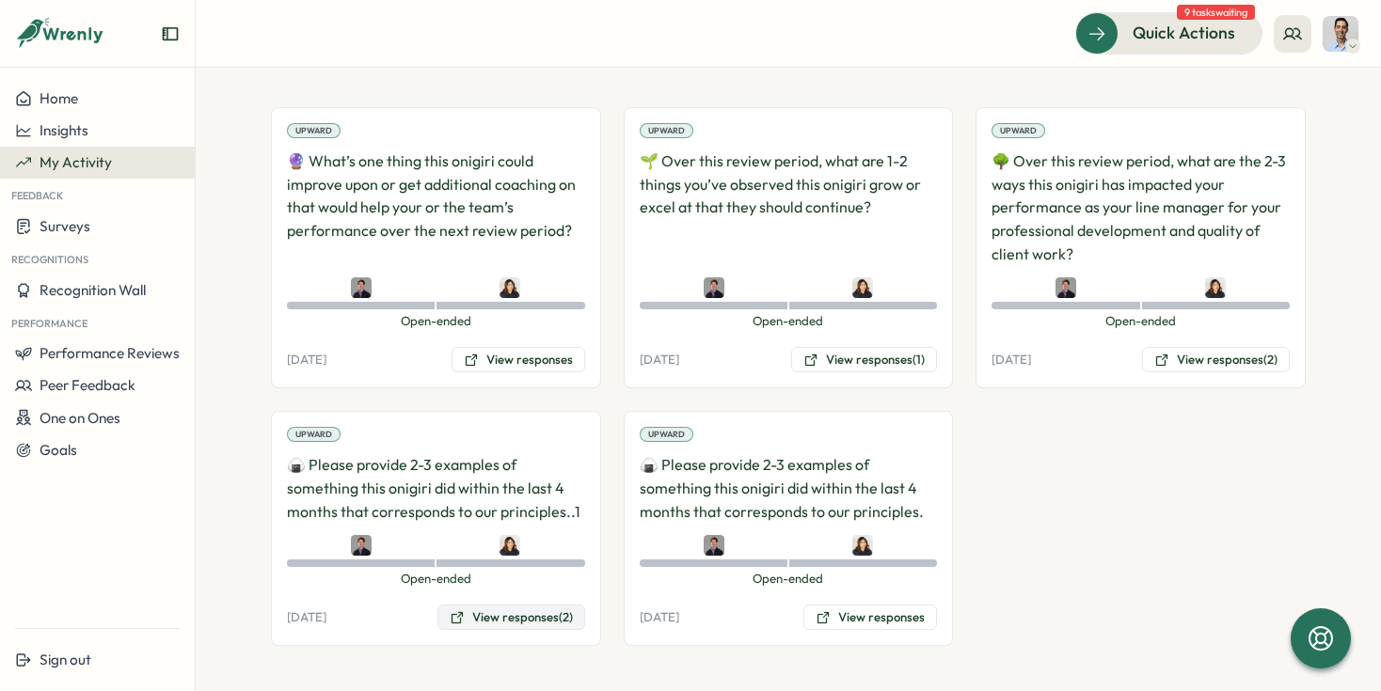
click at [501, 608] on button "View responses (2)" at bounding box center [511, 618] width 148 height 26
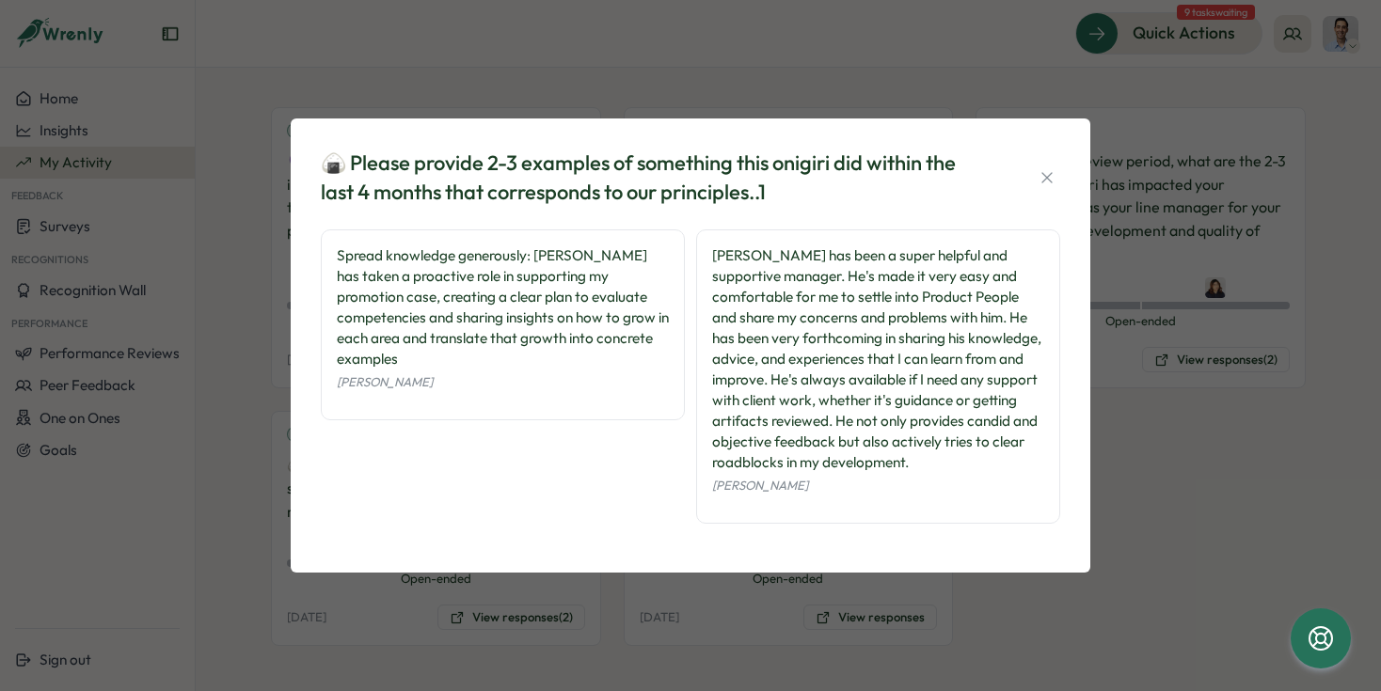
click at [268, 418] on div "🍙 Please provide 2-3 examples of something this onigiri did within the last 4 m…" at bounding box center [690, 345] width 1381 height 691
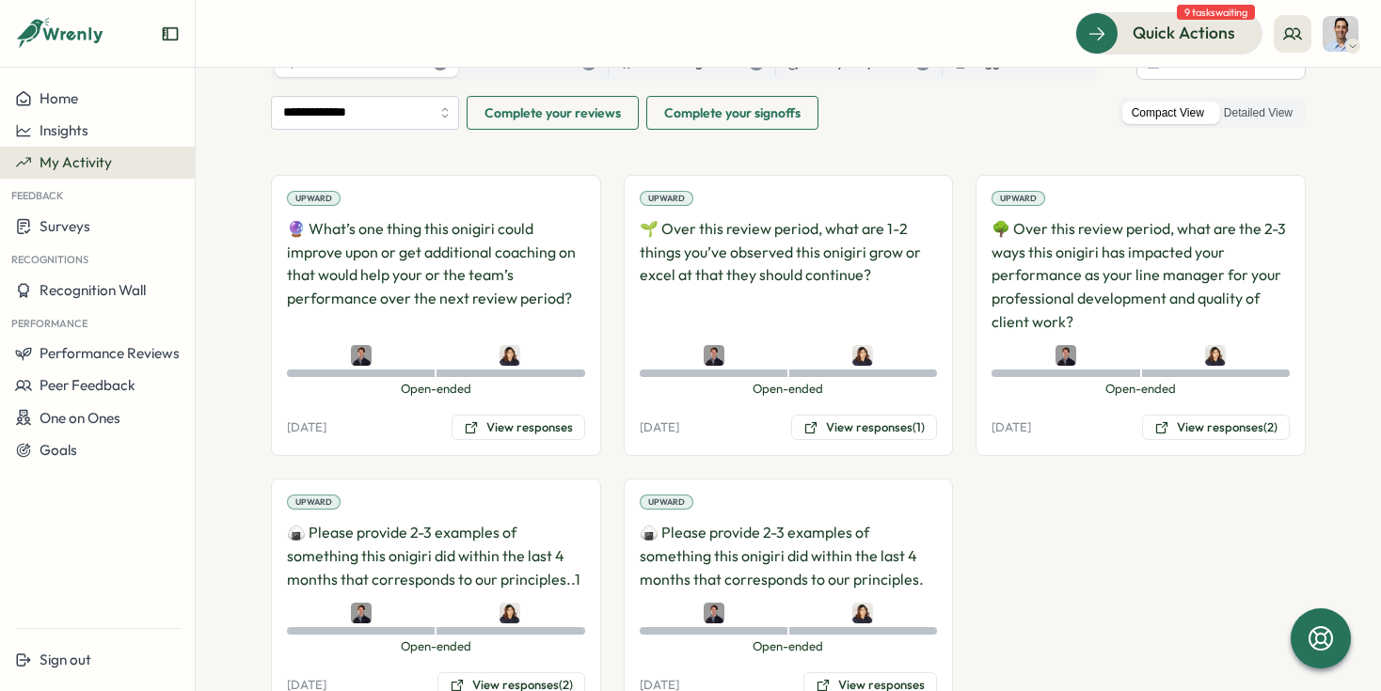
scroll to position [0, 0]
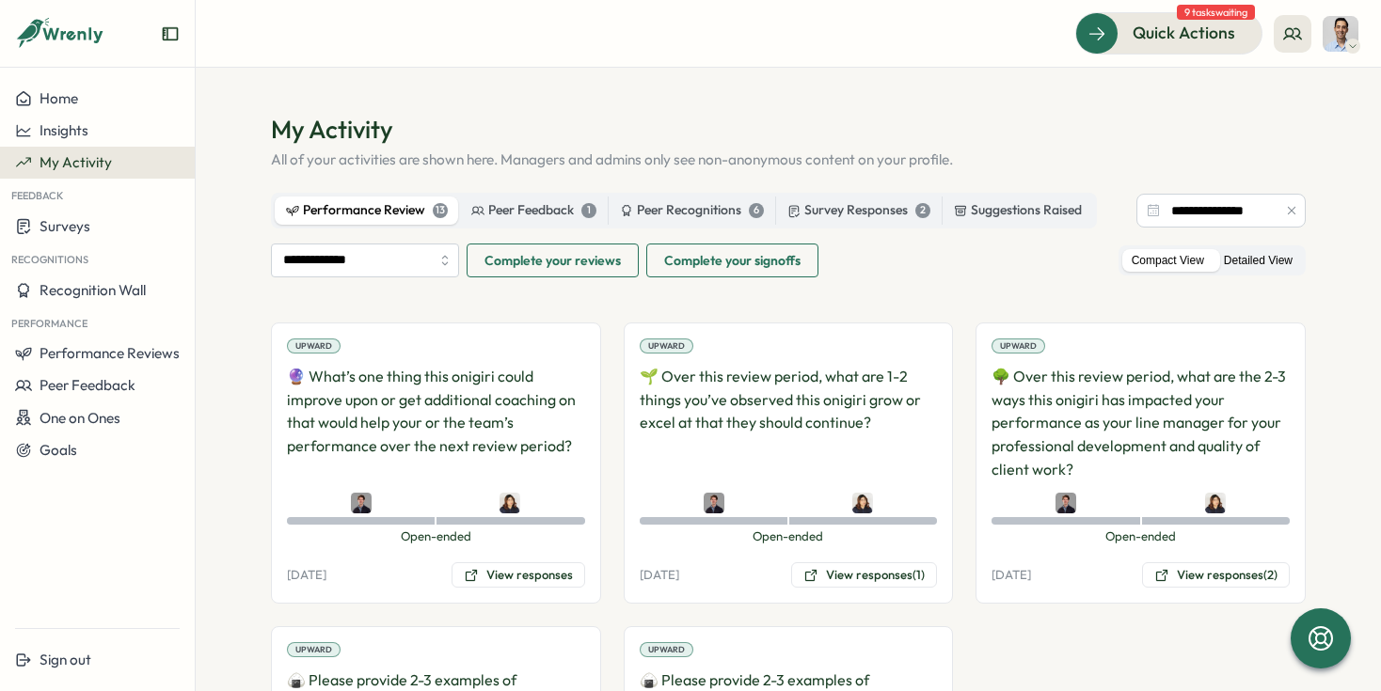
click at [1279, 251] on label "Detailed View" at bounding box center [1257, 261] width 87 height 24
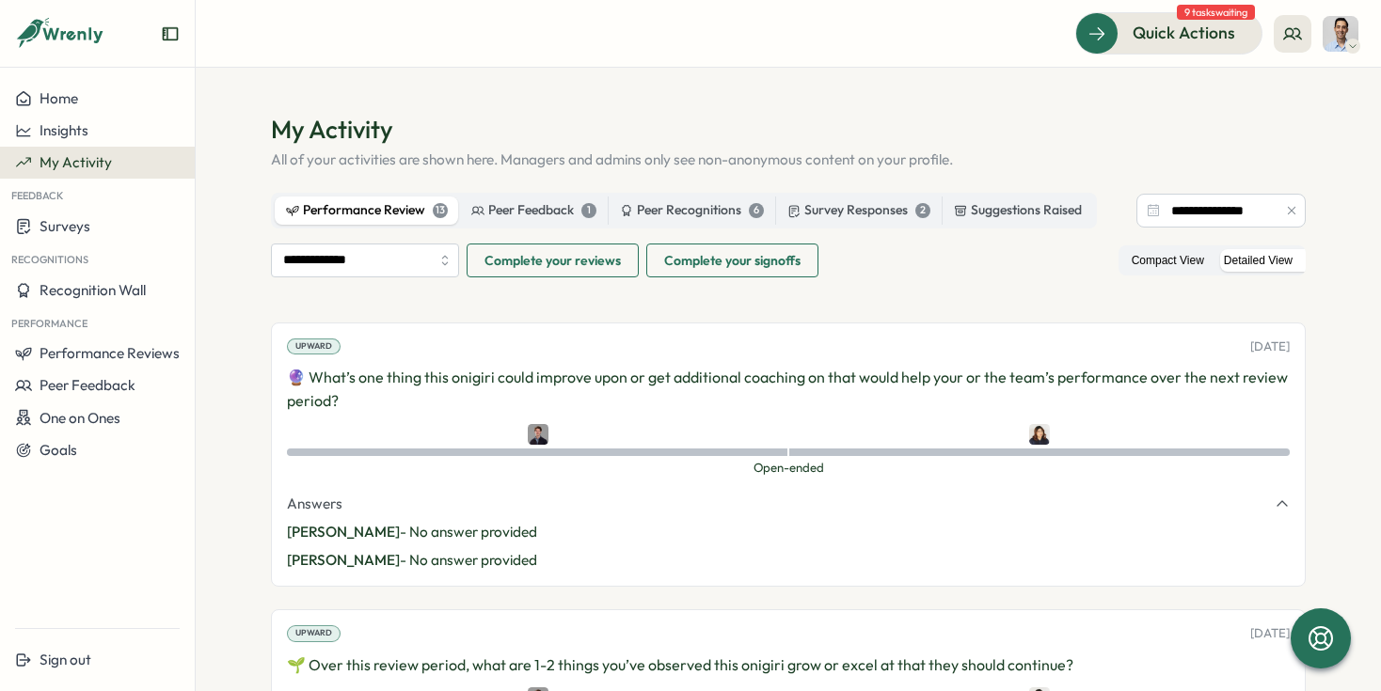
click at [1187, 262] on label "Compact View" at bounding box center [1167, 261] width 91 height 24
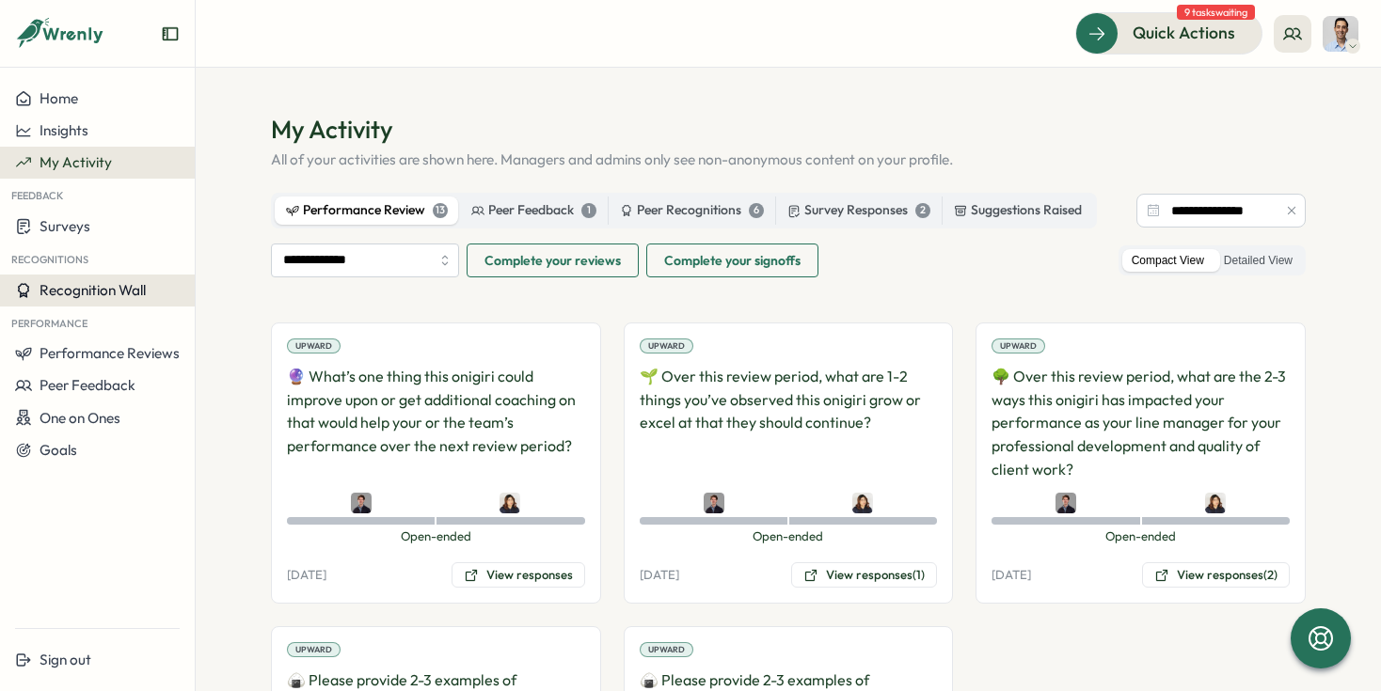
click at [91, 298] on span "Recognition Wall" at bounding box center [93, 290] width 106 height 18
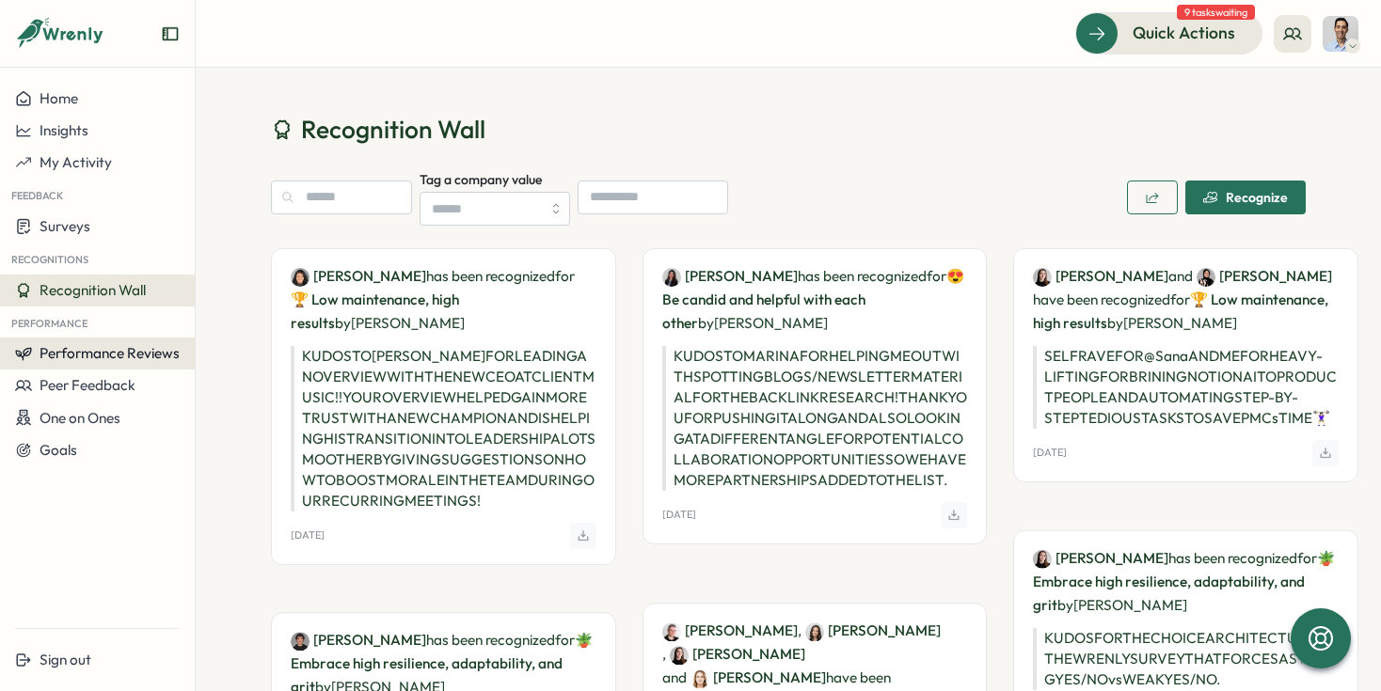
click at [90, 355] on span "Performance Reviews" at bounding box center [110, 353] width 140 height 18
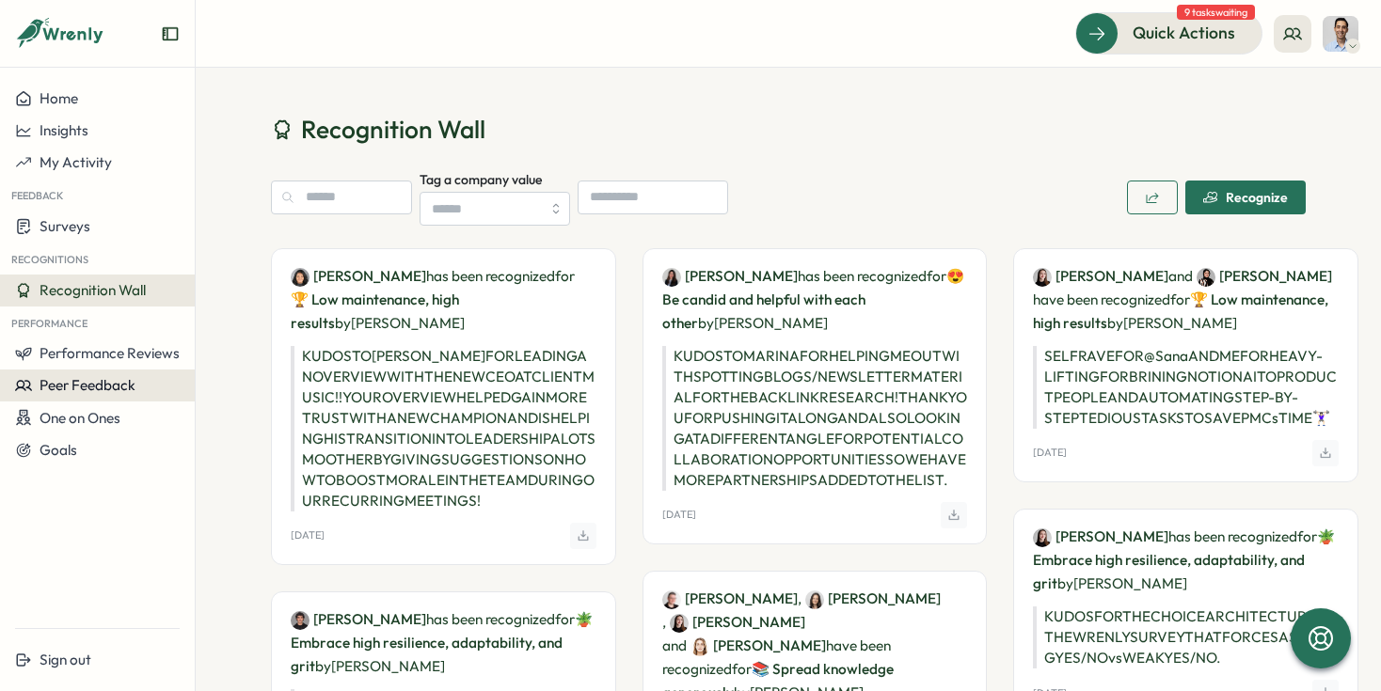
click at [112, 387] on span "Peer Feedback" at bounding box center [88, 385] width 96 height 18
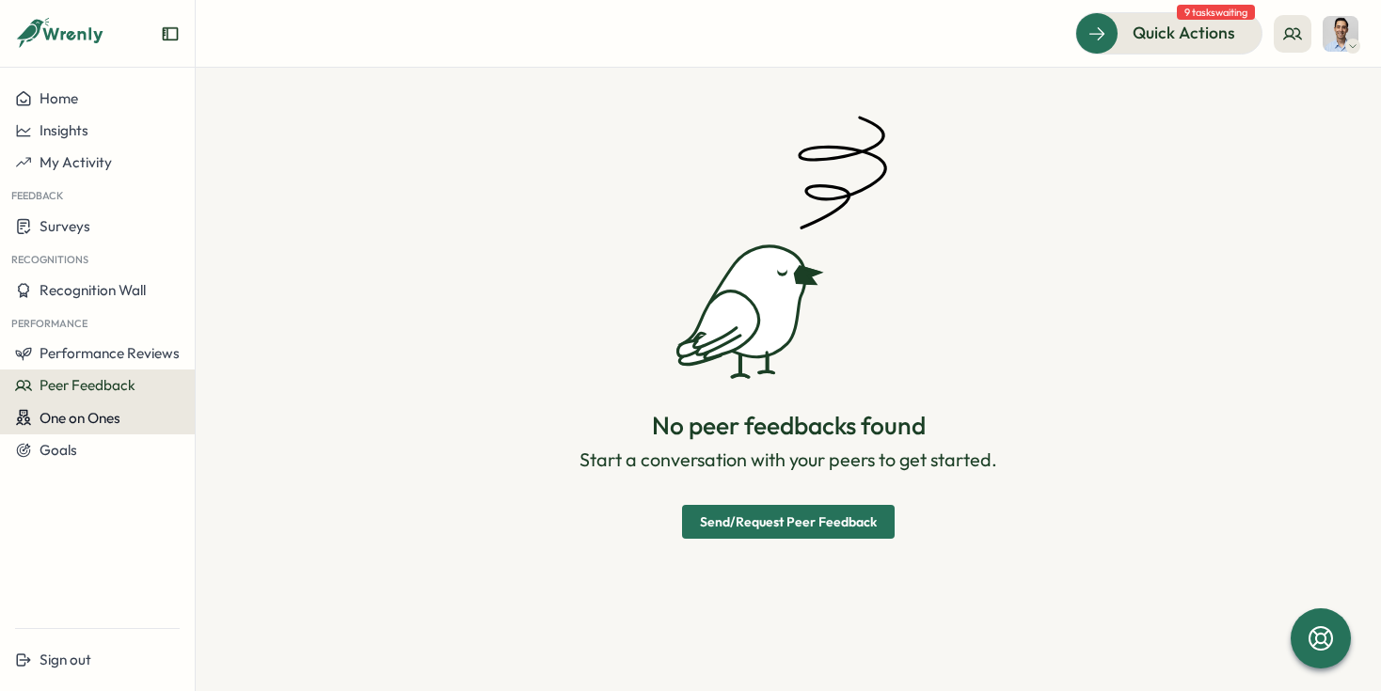
click at [106, 425] on span "One on Ones" at bounding box center [80, 418] width 81 height 18
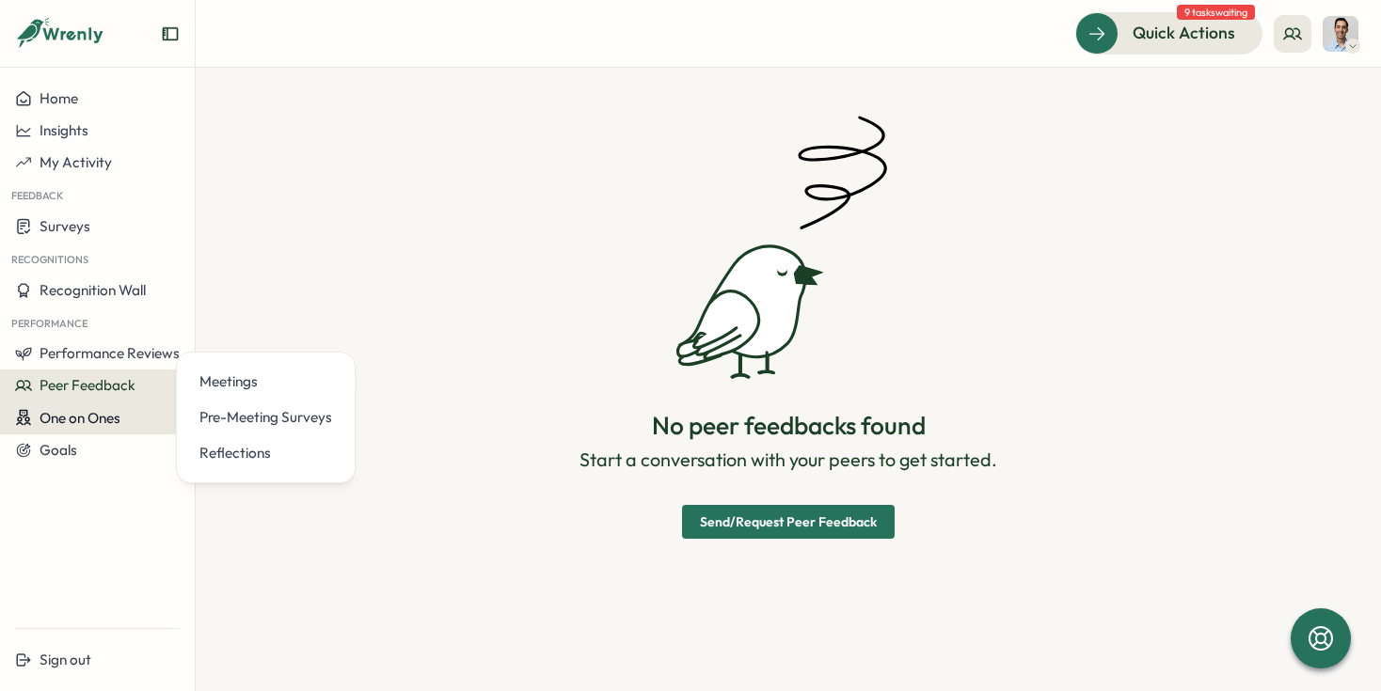
click at [75, 419] on span "One on Ones" at bounding box center [80, 418] width 81 height 18
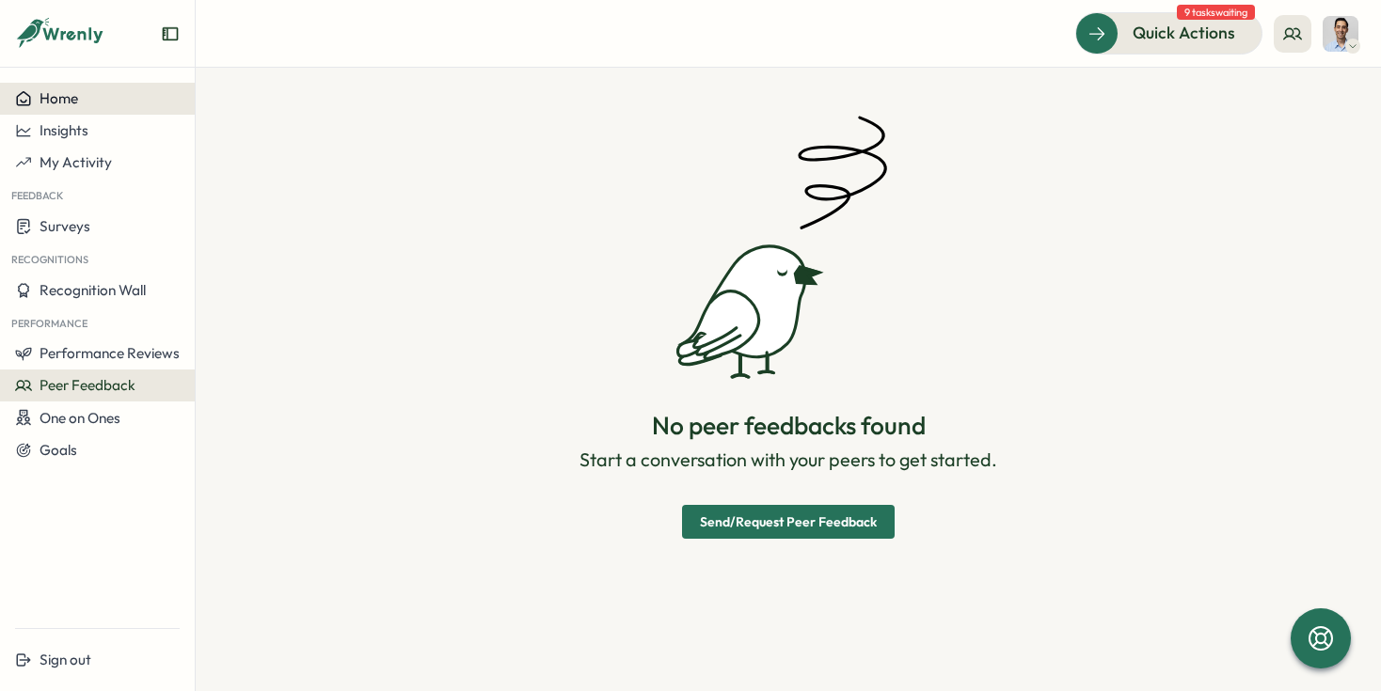
click at [63, 110] on button "Home" at bounding box center [97, 99] width 195 height 32
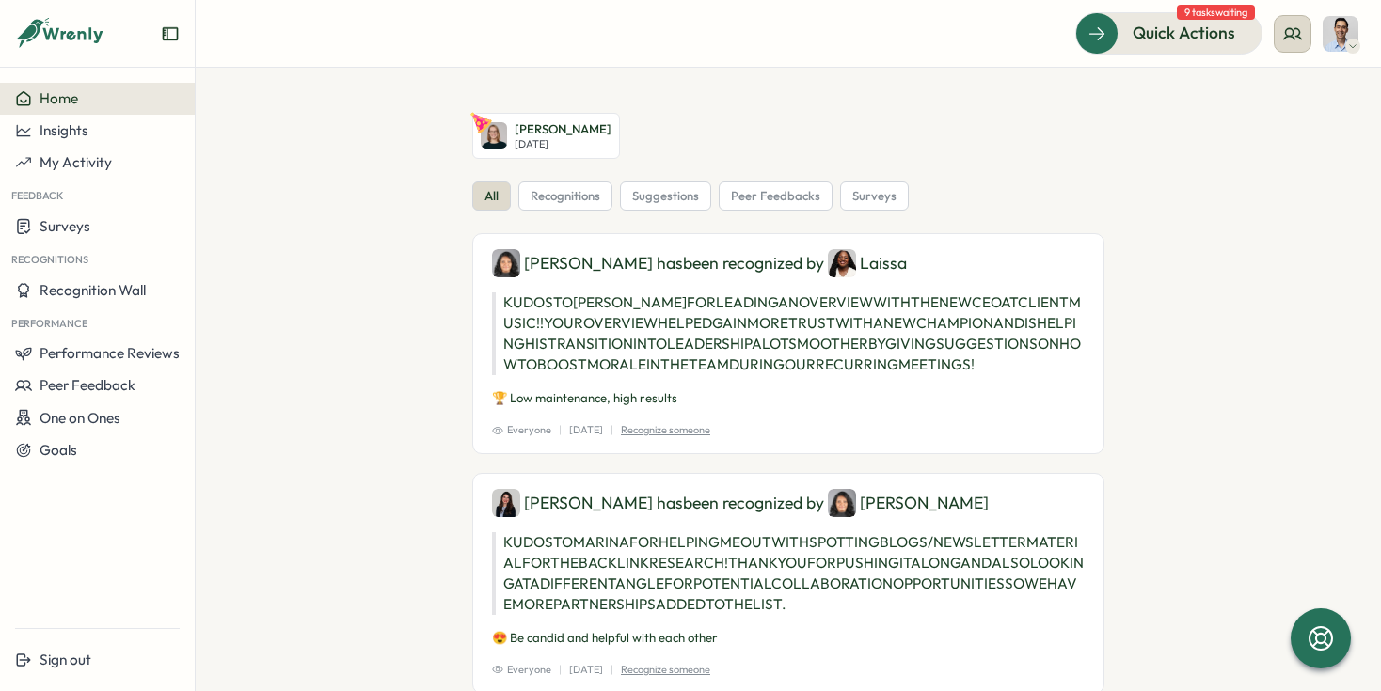
click at [1296, 32] on icon at bounding box center [1292, 33] width 19 height 19
click at [1298, 87] on div "My Team" at bounding box center [1293, 93] width 119 height 21
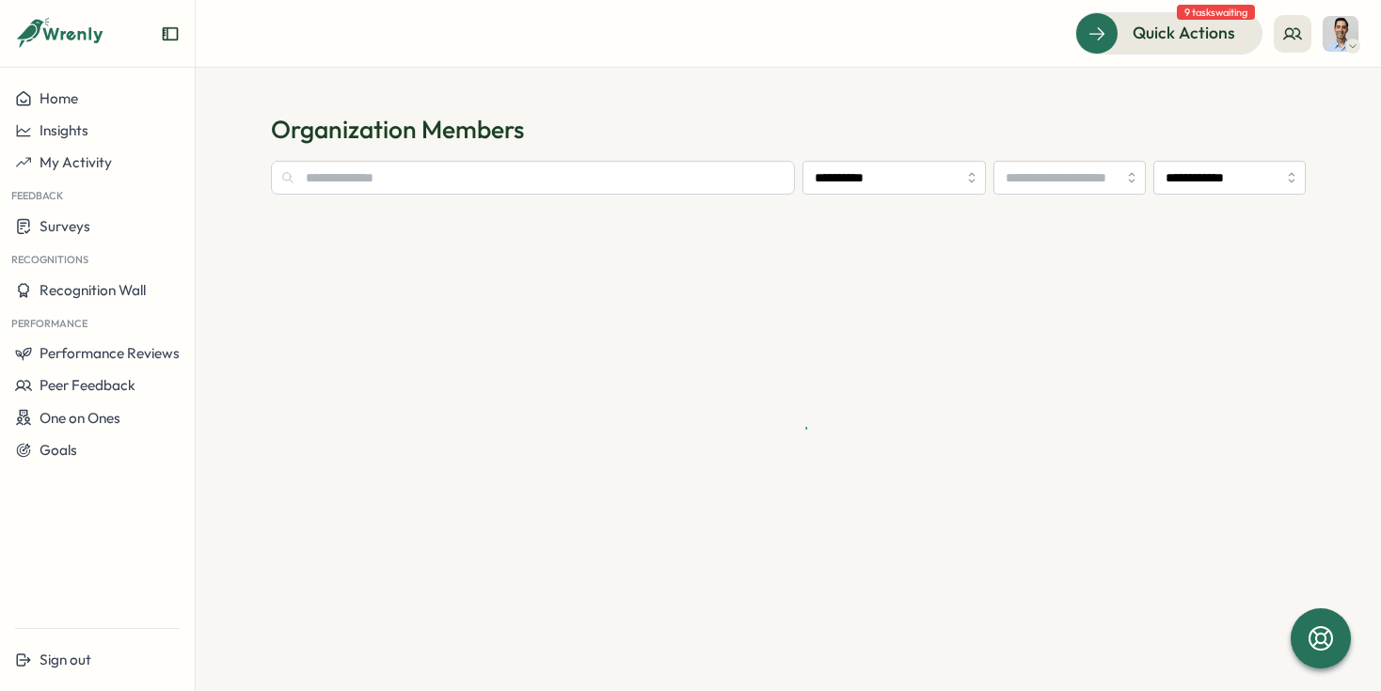
type input "**********"
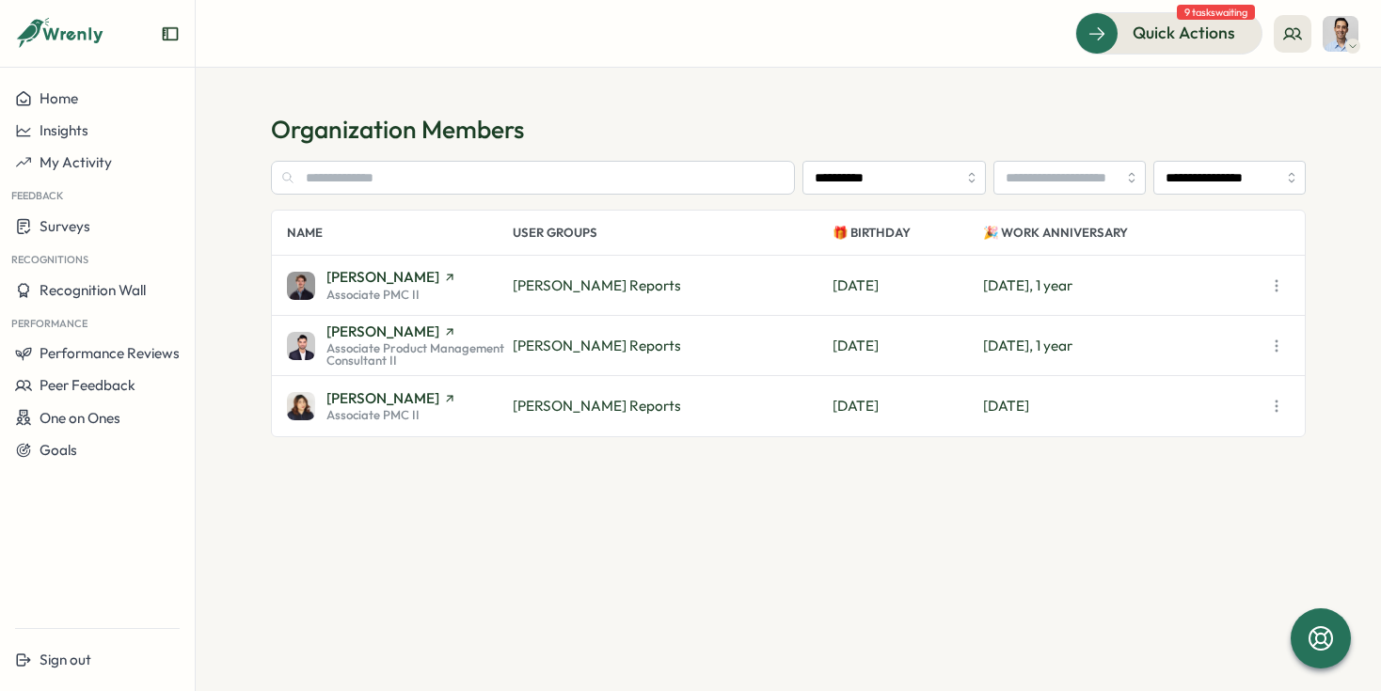
click at [404, 298] on span "Associate PMC II" at bounding box center [372, 295] width 93 height 12
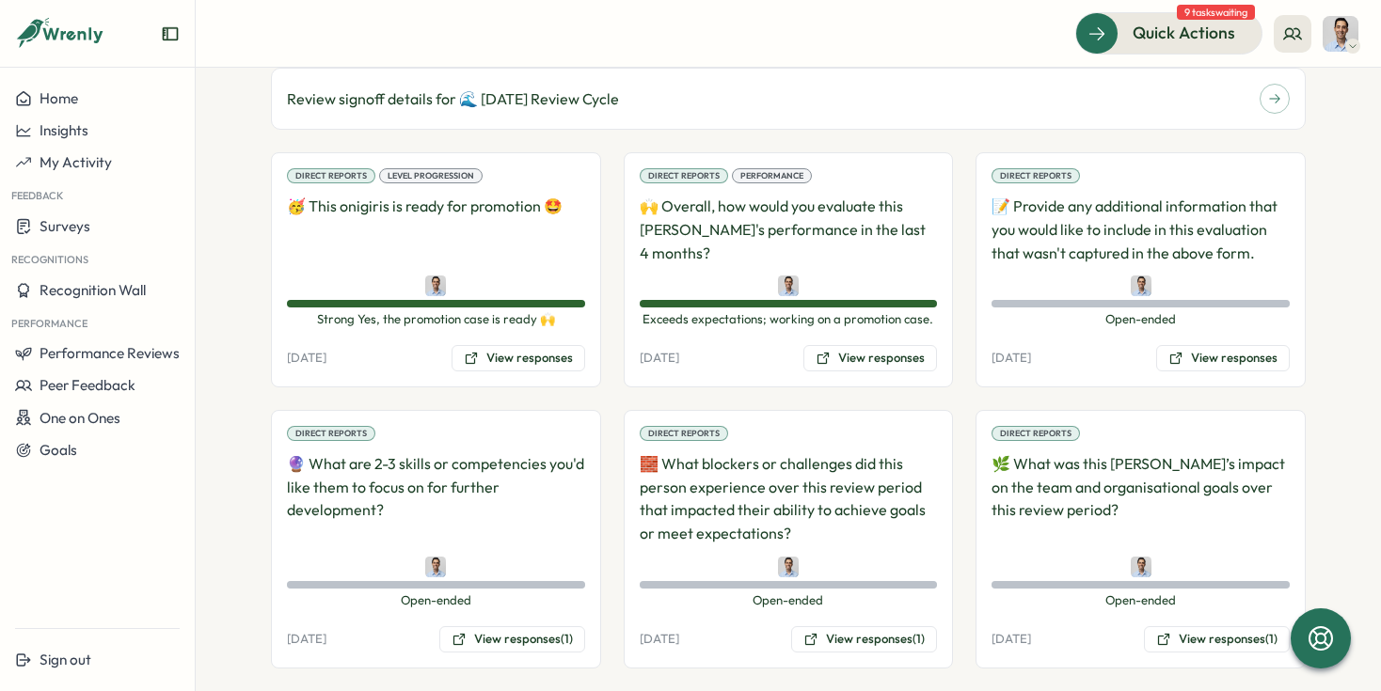
scroll to position [1507, 0]
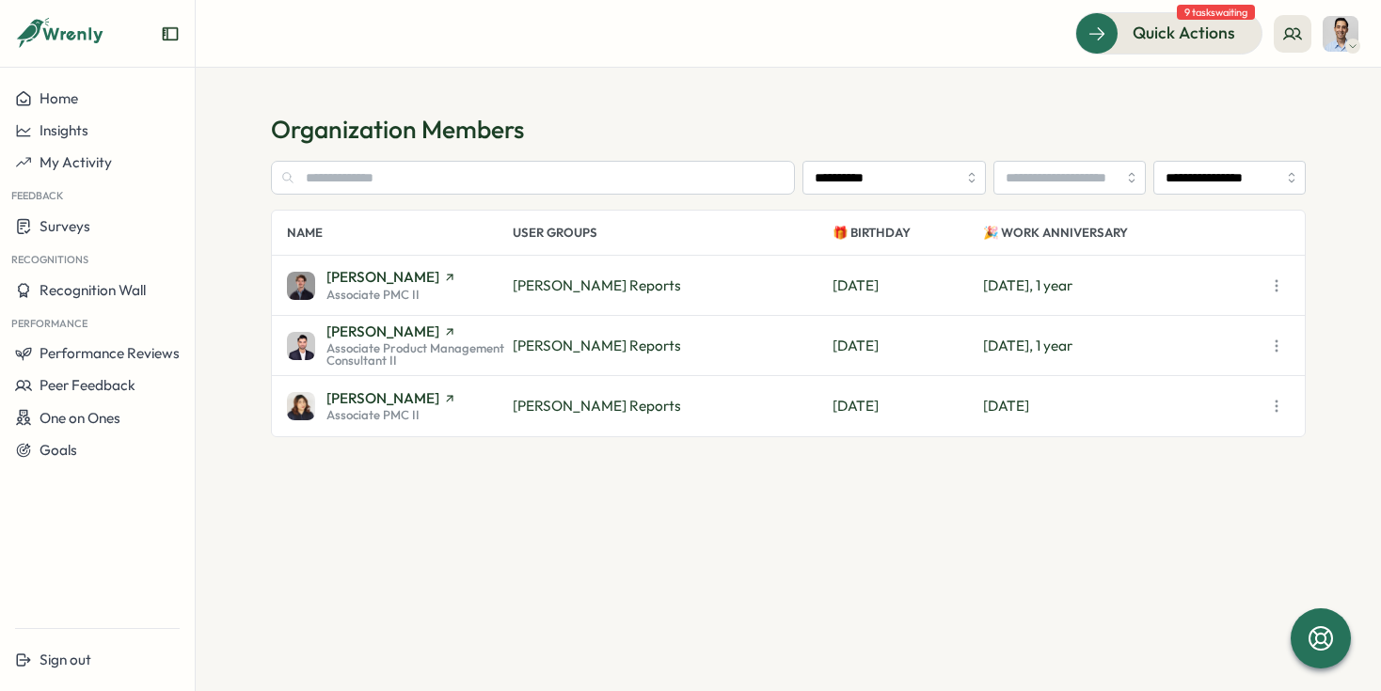
click at [428, 352] on span "Associate Product Management Consultant II" at bounding box center [419, 354] width 186 height 24
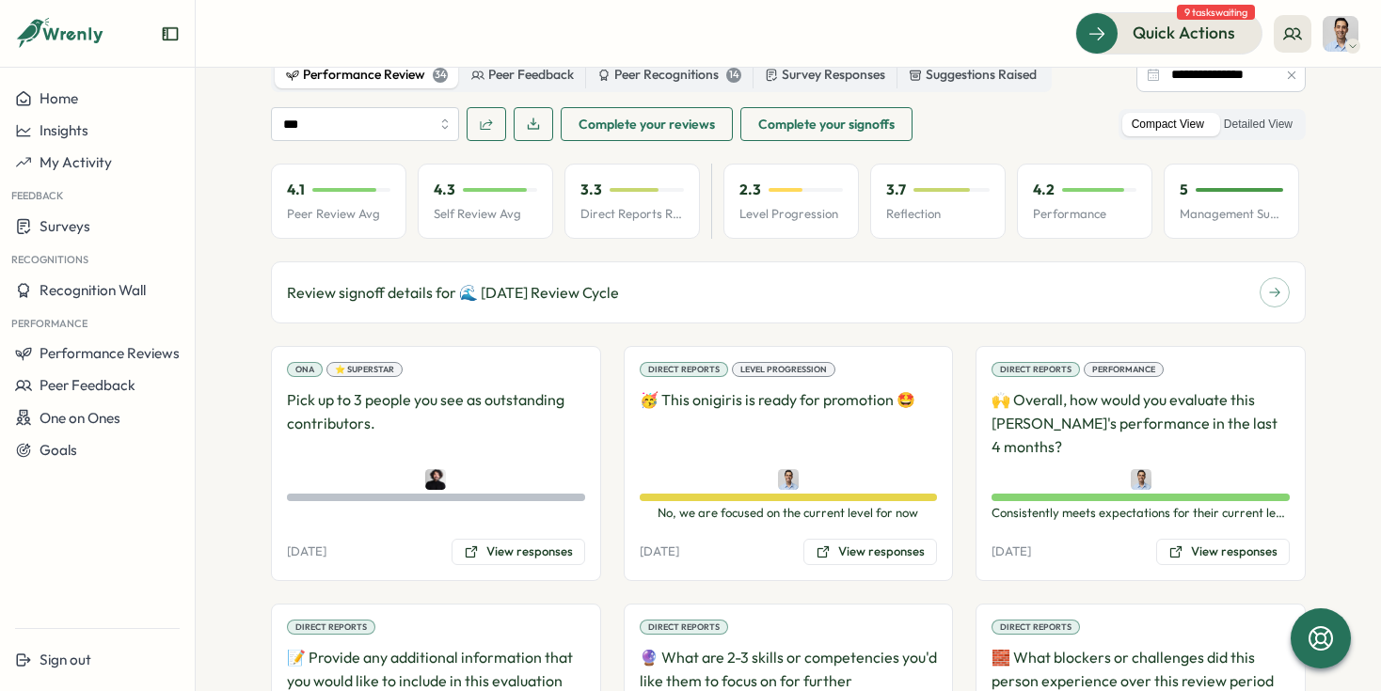
scroll to position [1418, 0]
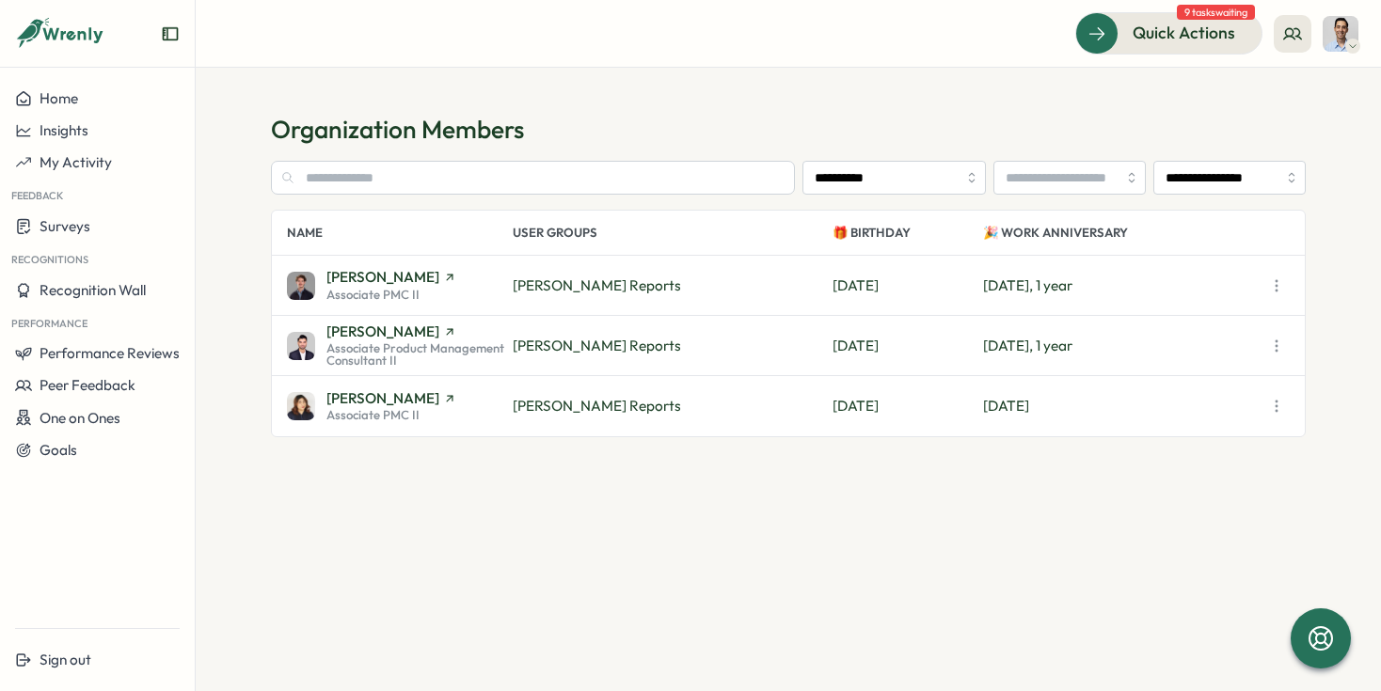
click at [469, 409] on div "[PERSON_NAME] Associate PMC II" at bounding box center [400, 406] width 226 height 31
